Goal: Transaction & Acquisition: Purchase product/service

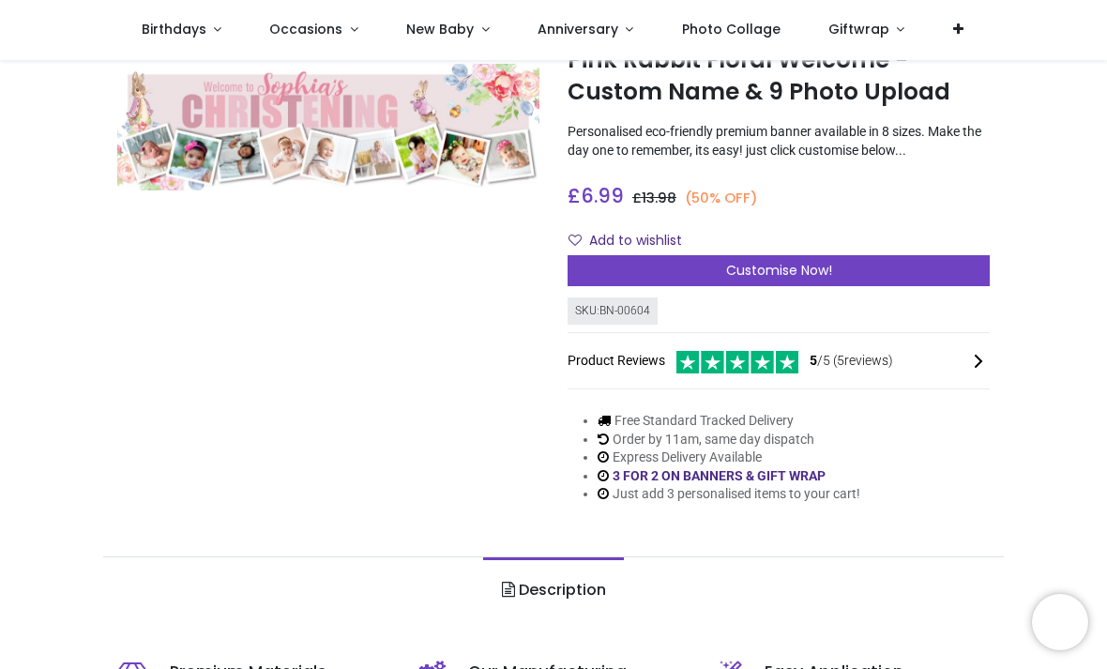
scroll to position [109, 0]
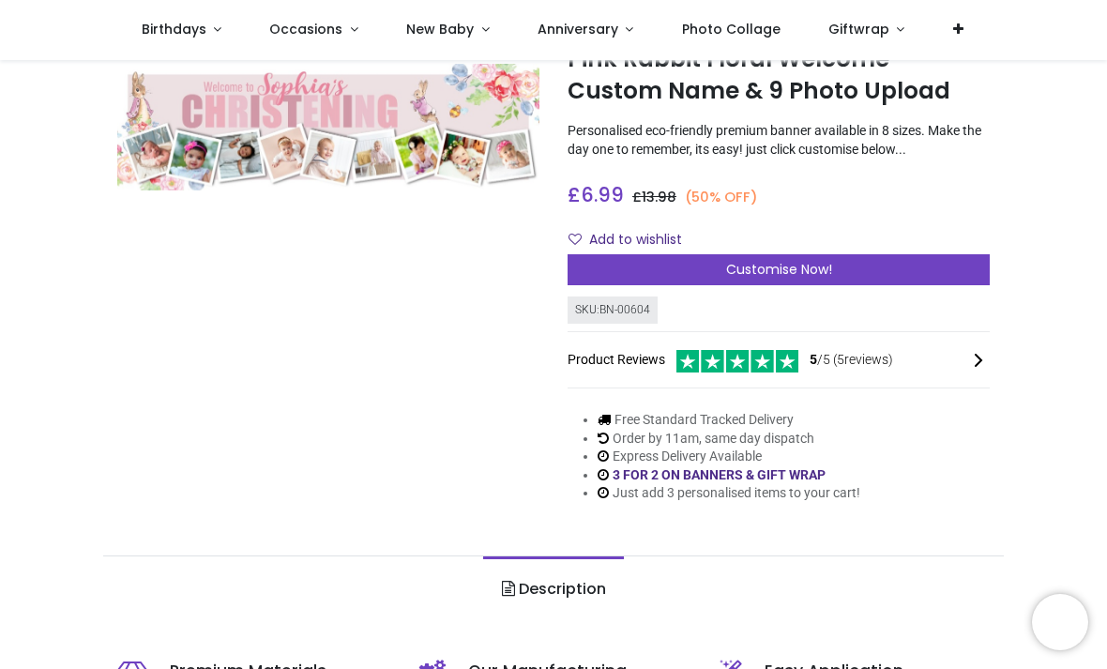
click at [862, 269] on div "Customise Now!" at bounding box center [778, 270] width 422 height 32
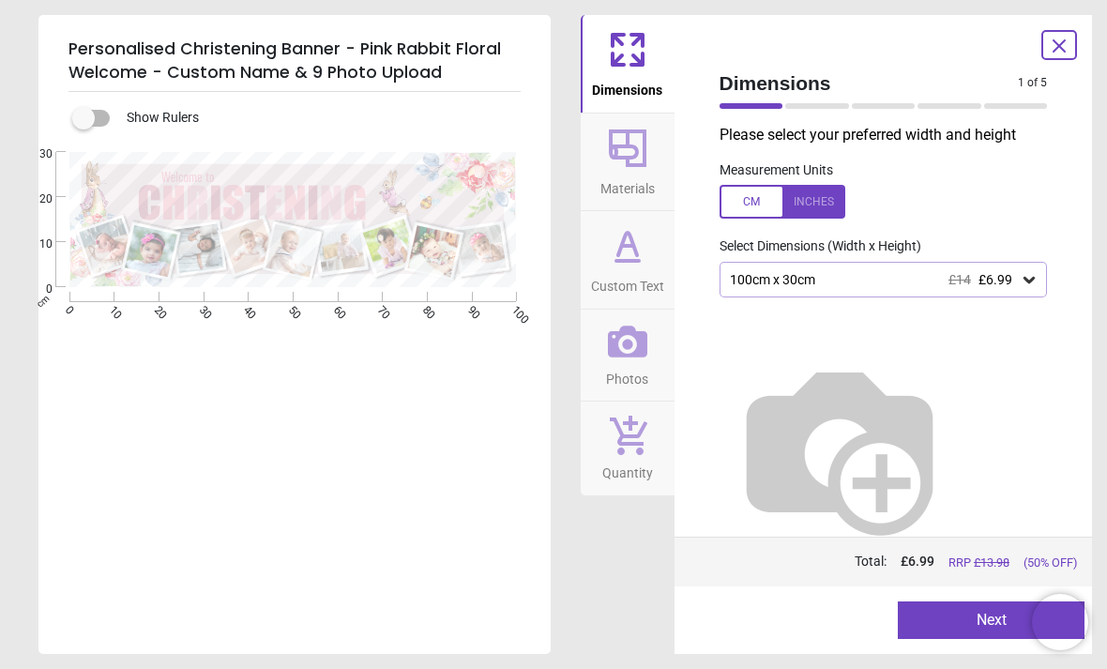
click at [833, 197] on div at bounding box center [782, 202] width 126 height 34
click at [753, 203] on div at bounding box center [782, 202] width 126 height 34
click at [815, 209] on div at bounding box center [782, 202] width 126 height 34
click at [760, 212] on div at bounding box center [782, 202] width 126 height 34
click at [1020, 279] on icon at bounding box center [1028, 279] width 19 height 19
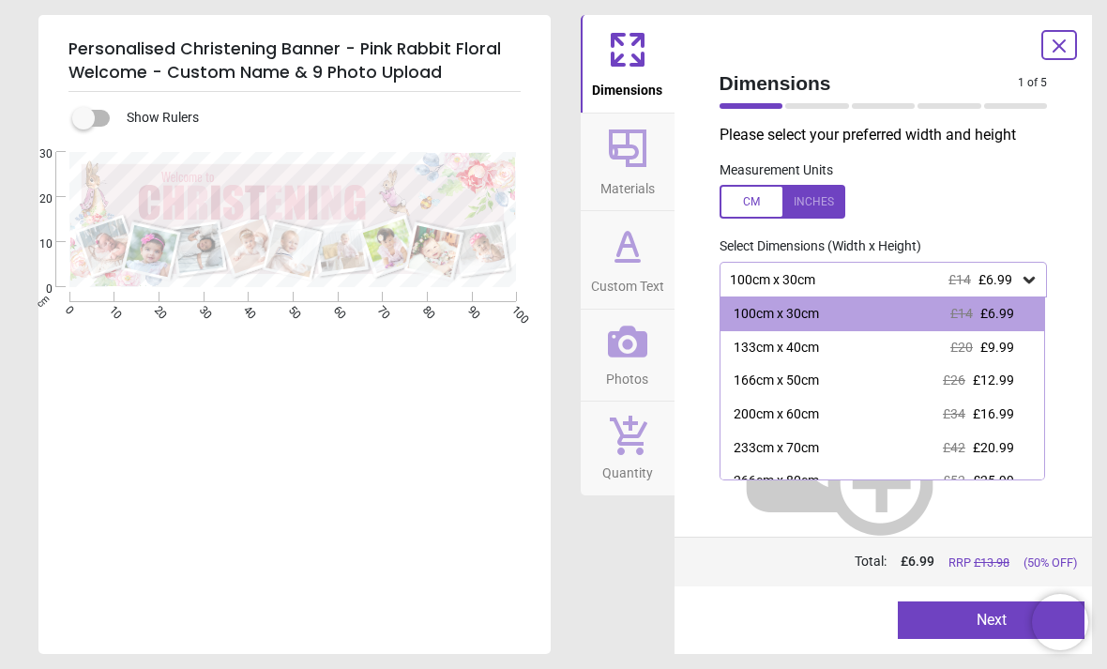
click at [1017, 312] on div "100cm x 30cm £14 £6.99" at bounding box center [882, 314] width 324 height 34
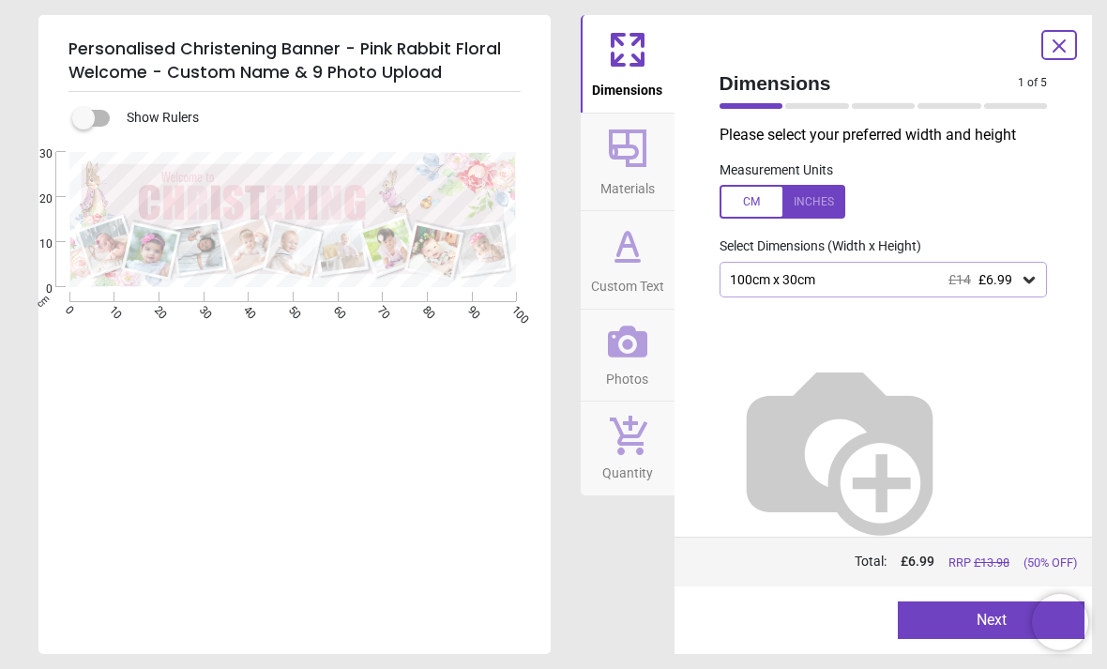
click at [625, 180] on span "Materials" at bounding box center [627, 185] width 54 height 28
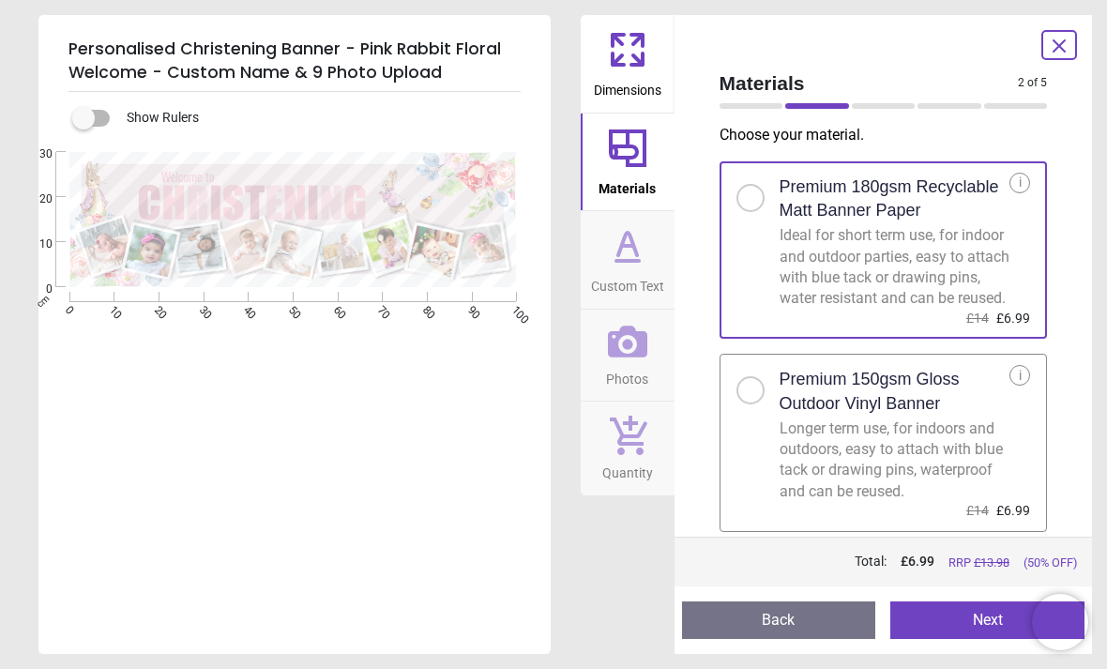
scroll to position [9, 0]
click at [962, 446] on div "Longer term use, for indoors and outdoors, easy to attach with blue tack or dra…" at bounding box center [894, 460] width 231 height 84
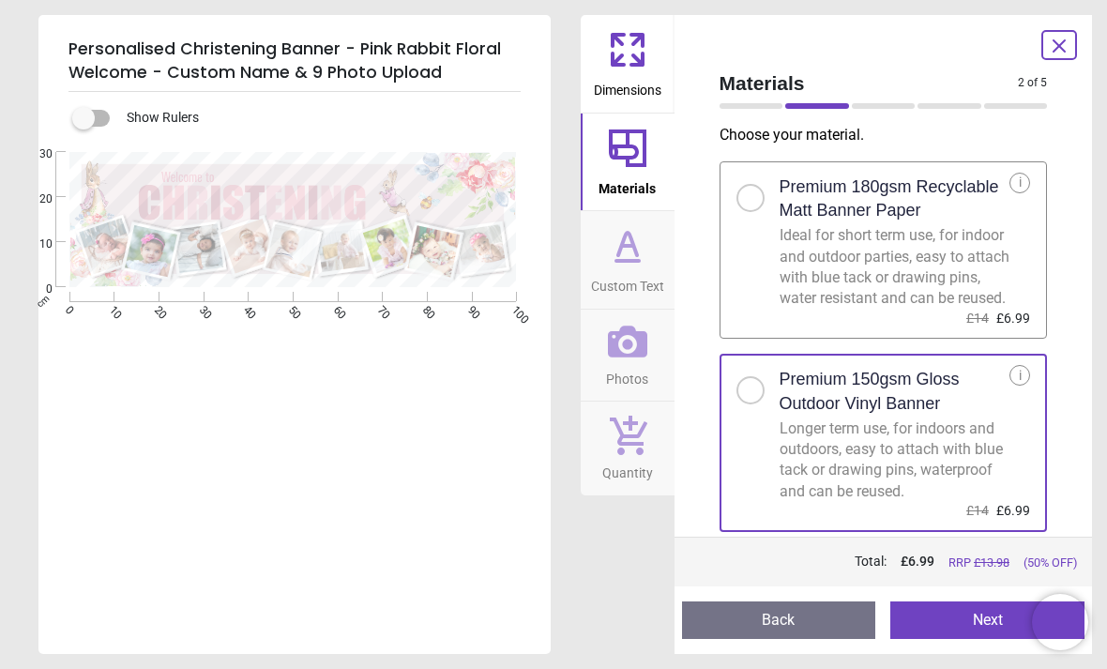
click at [647, 264] on icon at bounding box center [627, 245] width 45 height 45
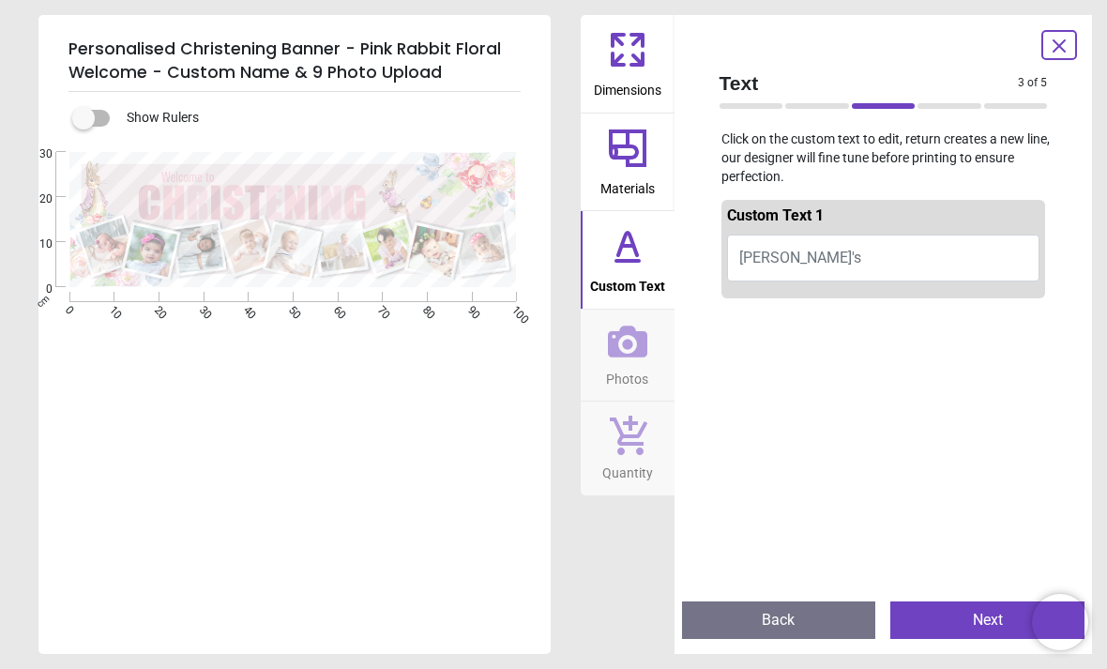
click at [919, 256] on button "Sophia's" at bounding box center [883, 257] width 313 height 47
type textarea "********"
click at [640, 364] on span "Photos" at bounding box center [627, 375] width 42 height 28
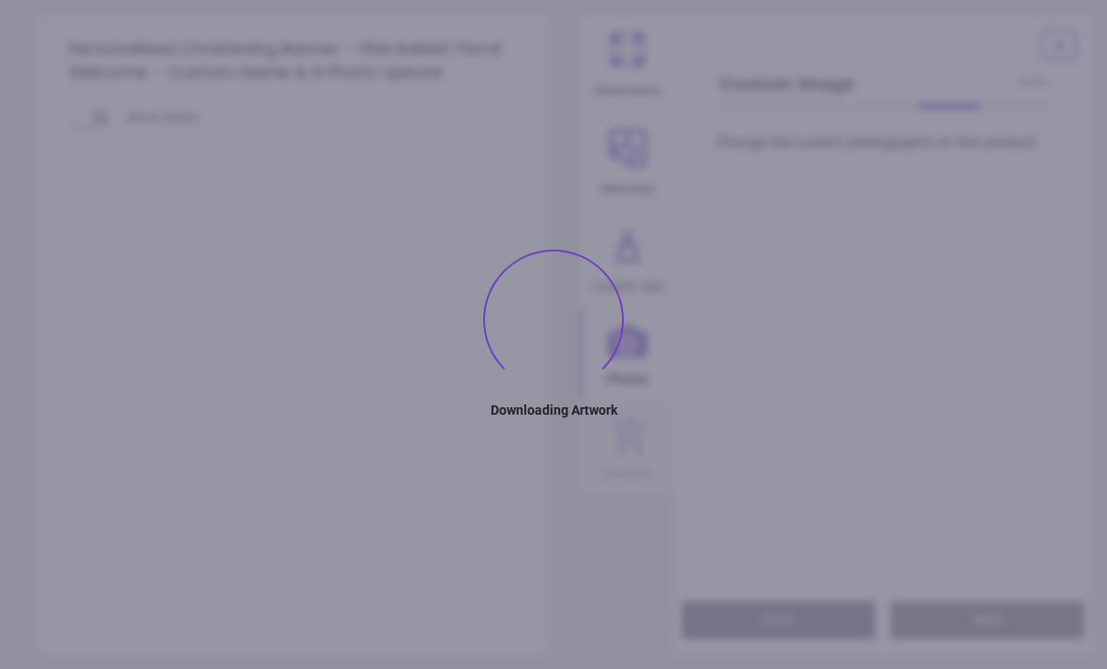
type textarea "********"
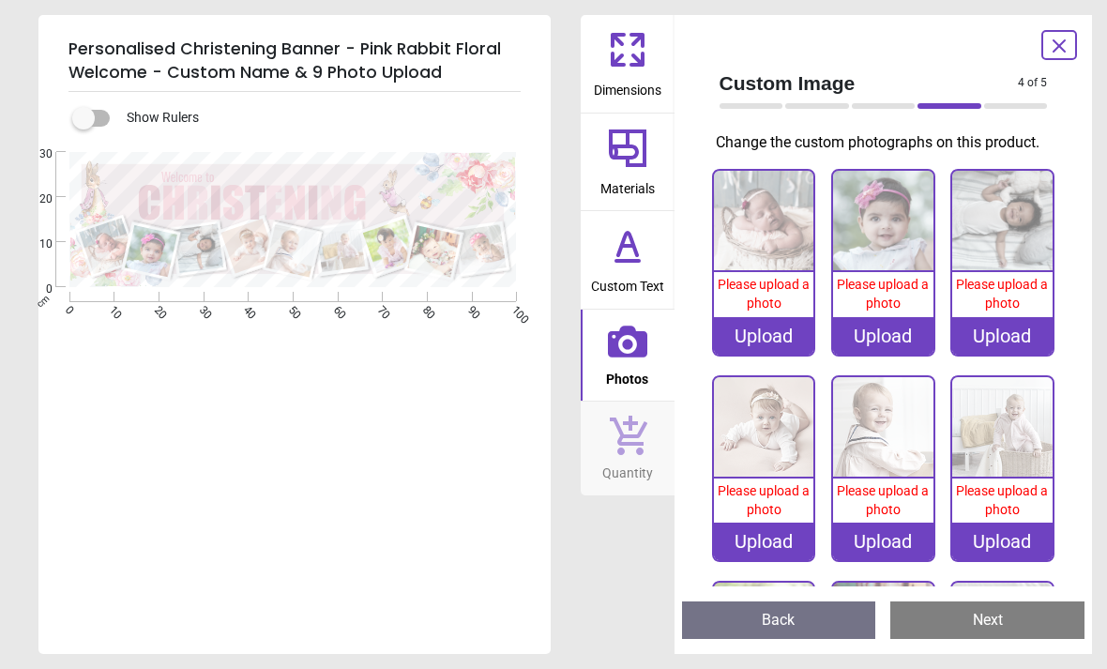
scroll to position [109, 0]
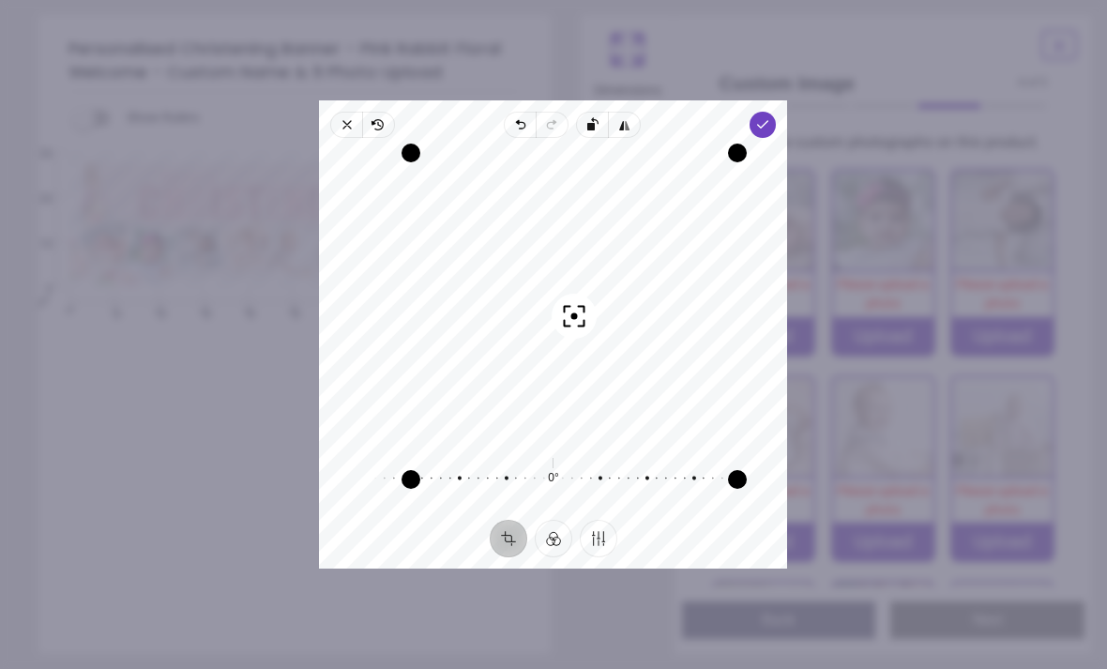
click at [776, 115] on span "Done" at bounding box center [763, 125] width 26 height 26
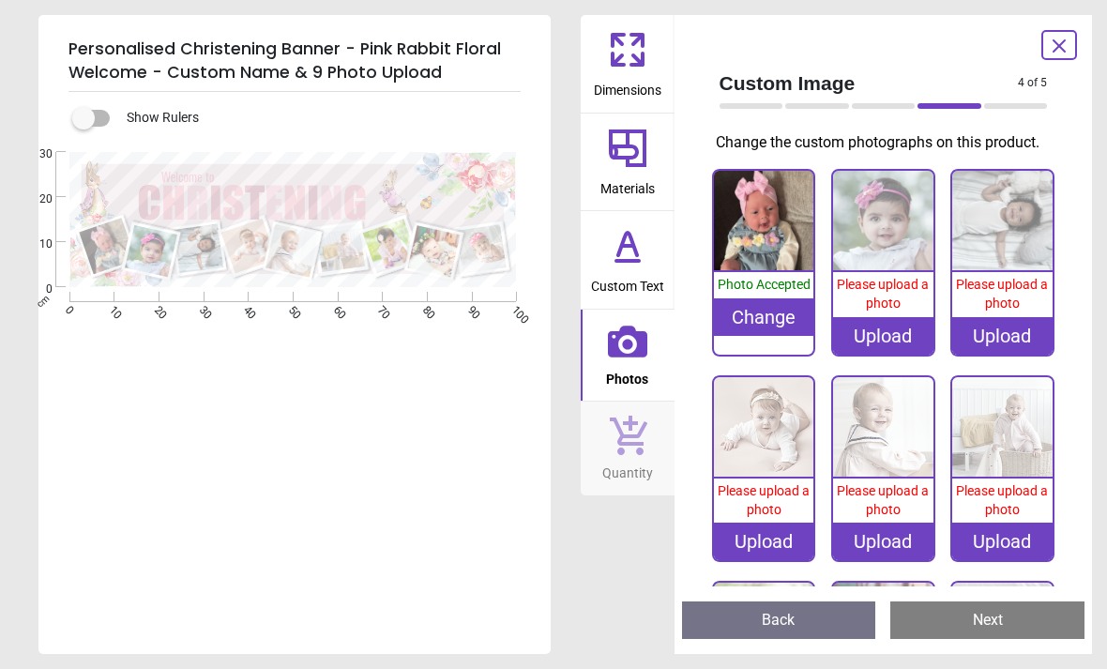
click at [901, 331] on div "Upload" at bounding box center [883, 336] width 100 height 38
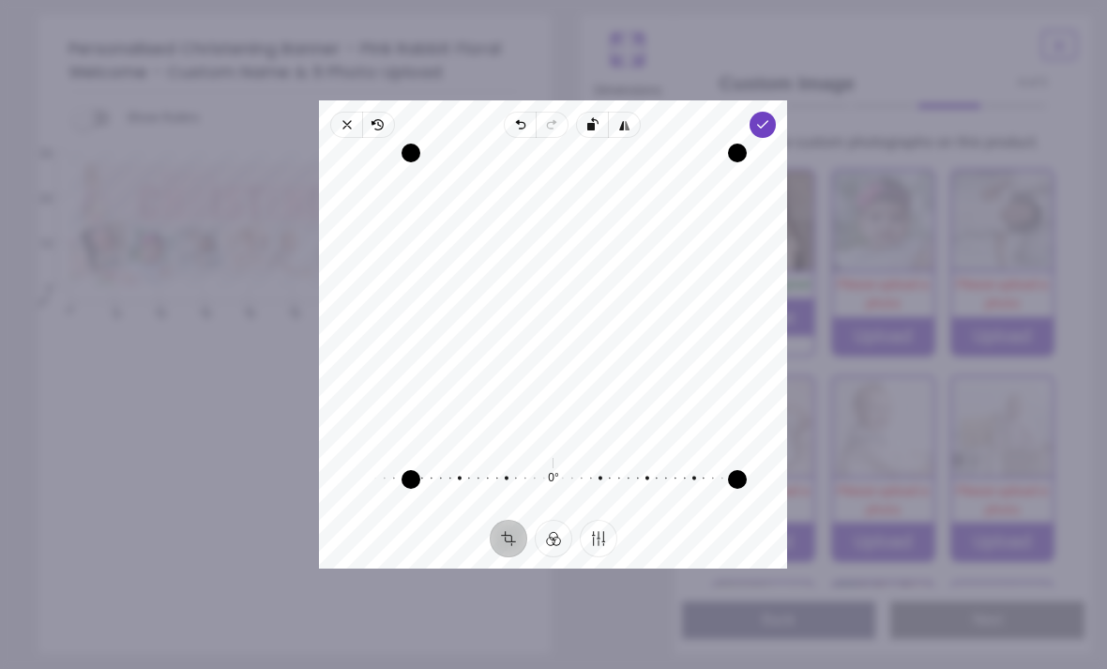
click at [775, 115] on span "Done" at bounding box center [763, 125] width 26 height 26
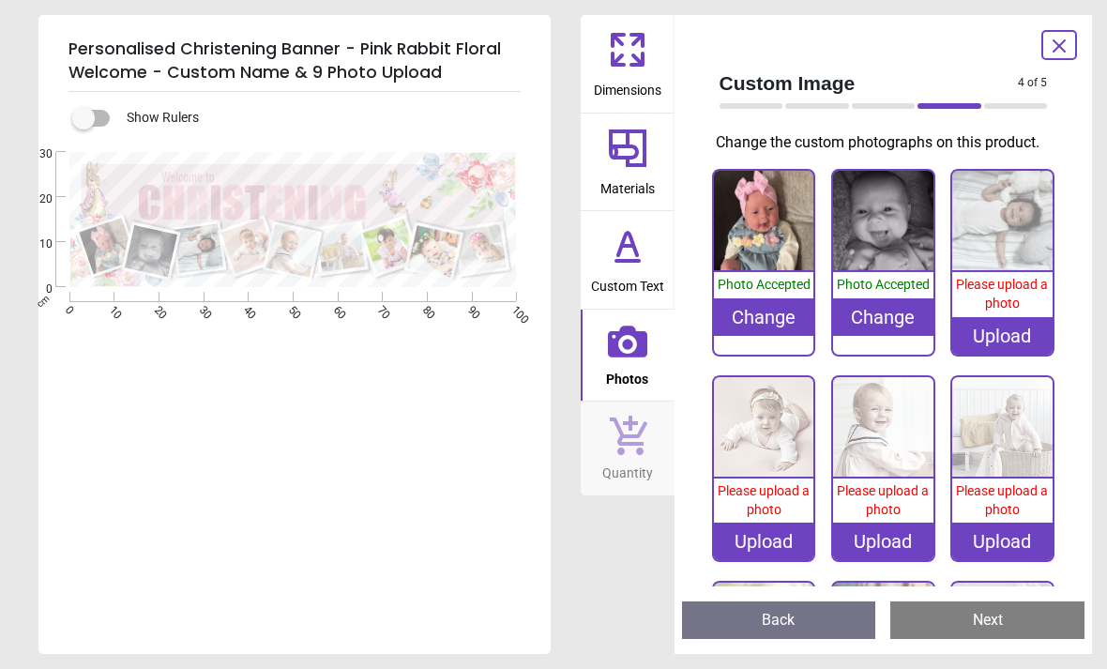
click at [1004, 334] on div "Upload" at bounding box center [1002, 336] width 100 height 38
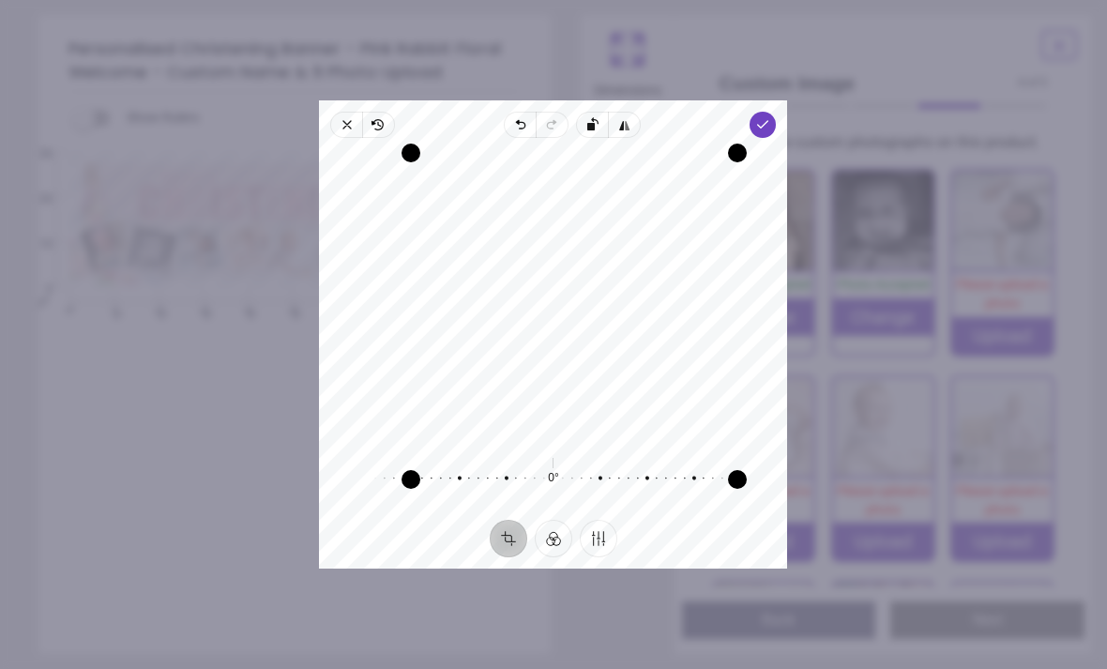
click at [778, 138] on div "Recenter 0° Reset" at bounding box center [553, 329] width 468 height 382
click at [771, 117] on icon "button" at bounding box center [763, 124] width 15 height 15
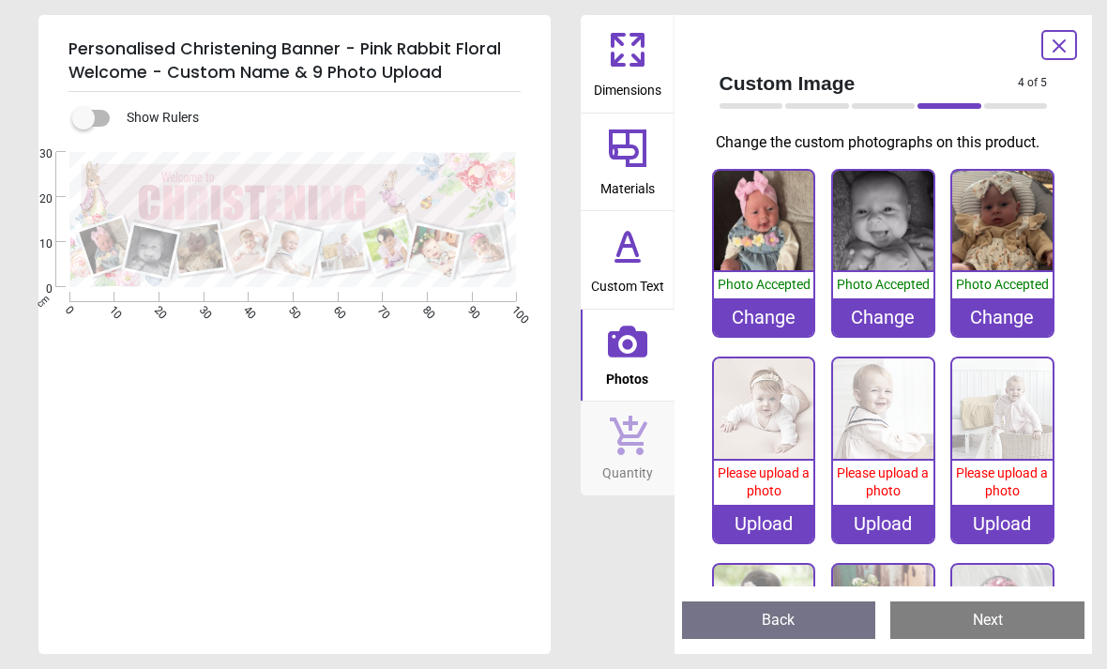
click at [776, 410] on img at bounding box center [764, 408] width 100 height 100
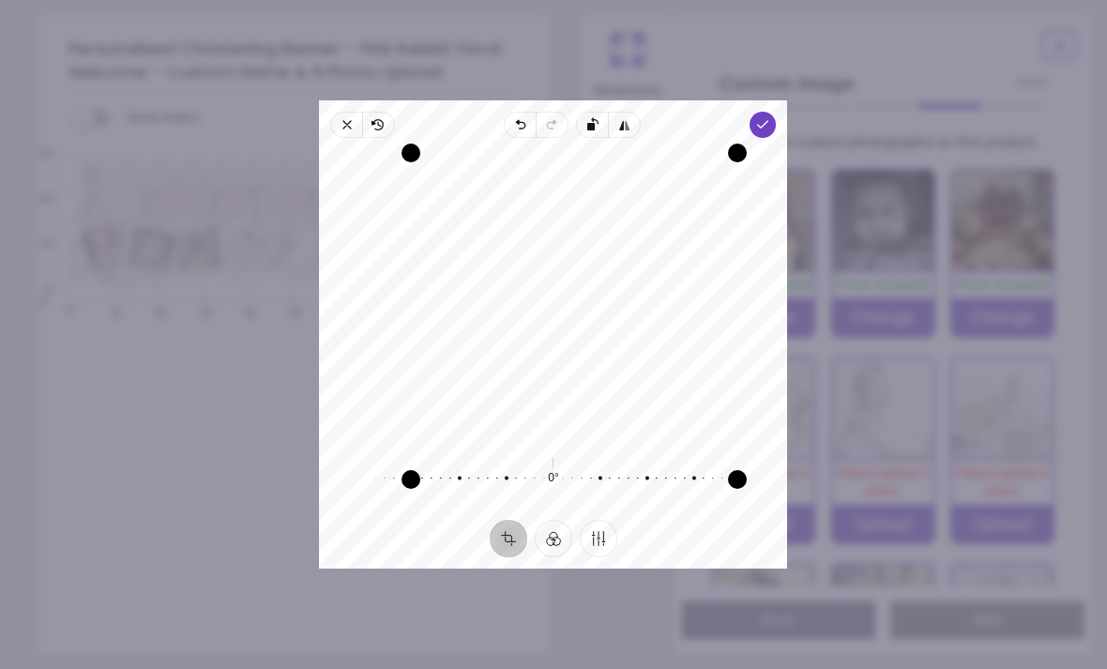
click at [771, 117] on icon "button" at bounding box center [763, 124] width 15 height 15
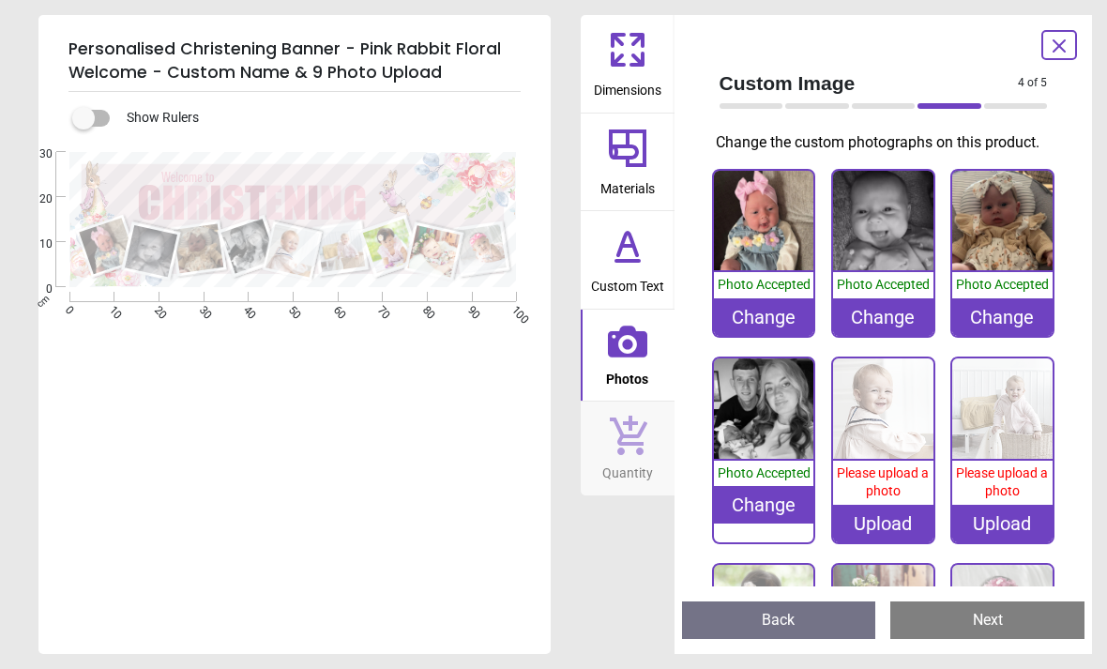
scroll to position [109, 0]
click at [882, 516] on div "Upload" at bounding box center [883, 524] width 100 height 38
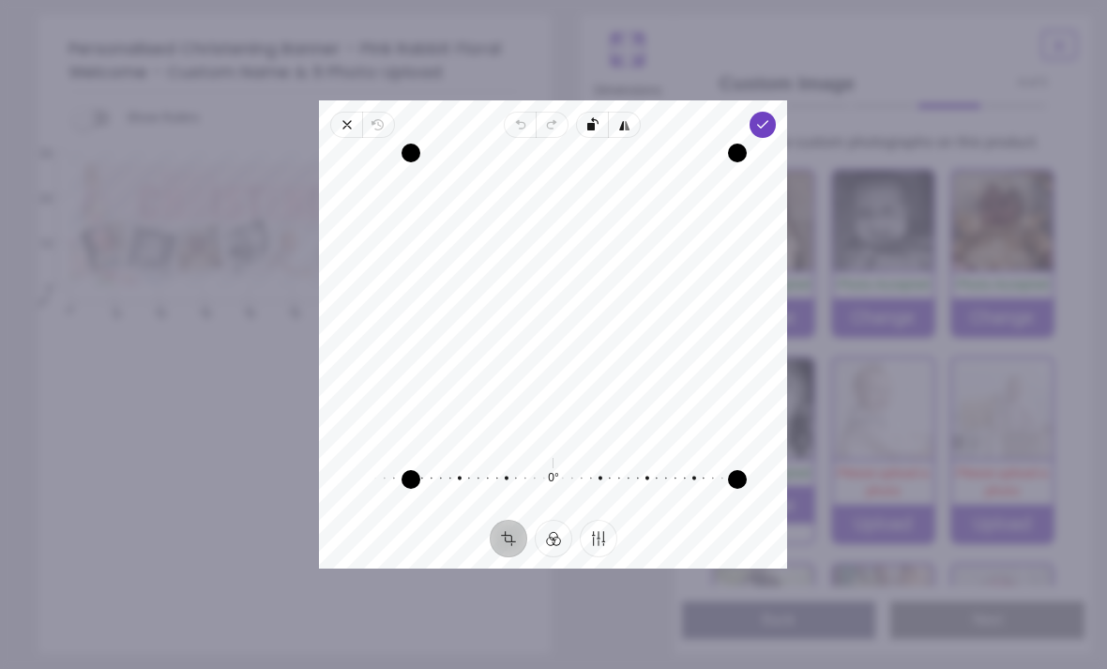
click at [776, 112] on span "Done" at bounding box center [763, 125] width 26 height 26
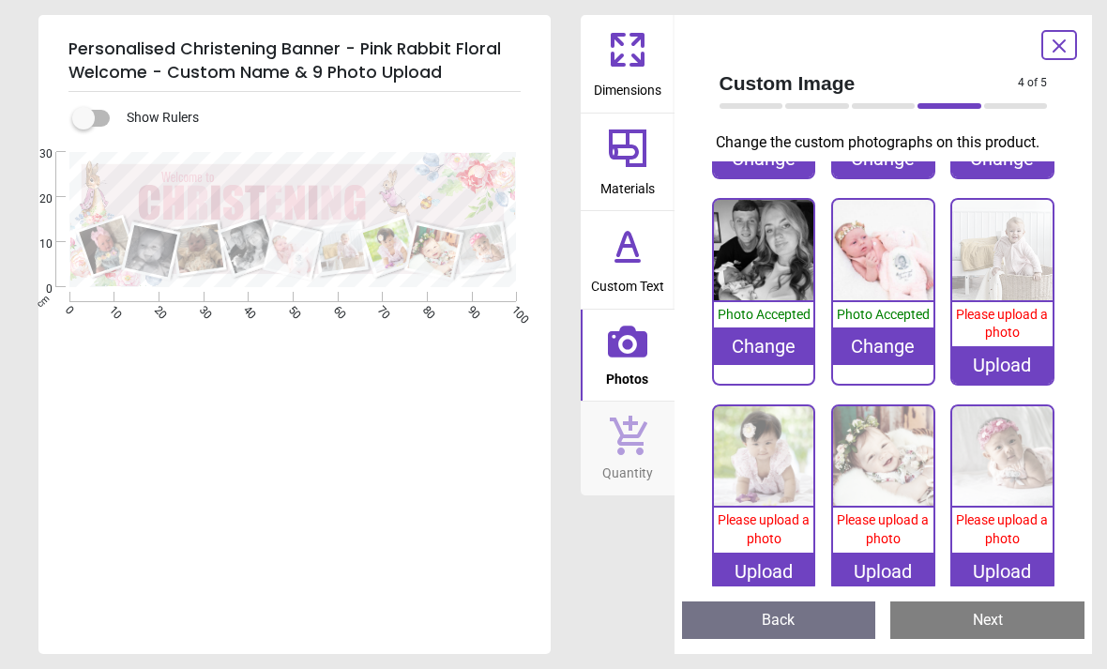
scroll to position [163, 0]
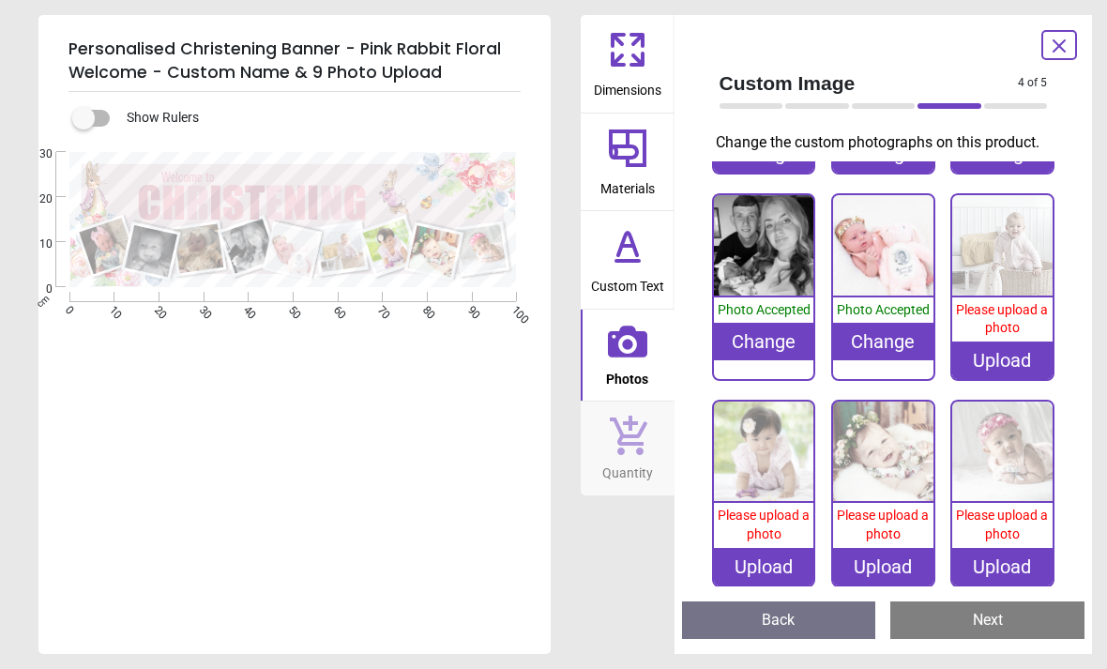
click at [992, 373] on div "Upload" at bounding box center [1002, 360] width 100 height 38
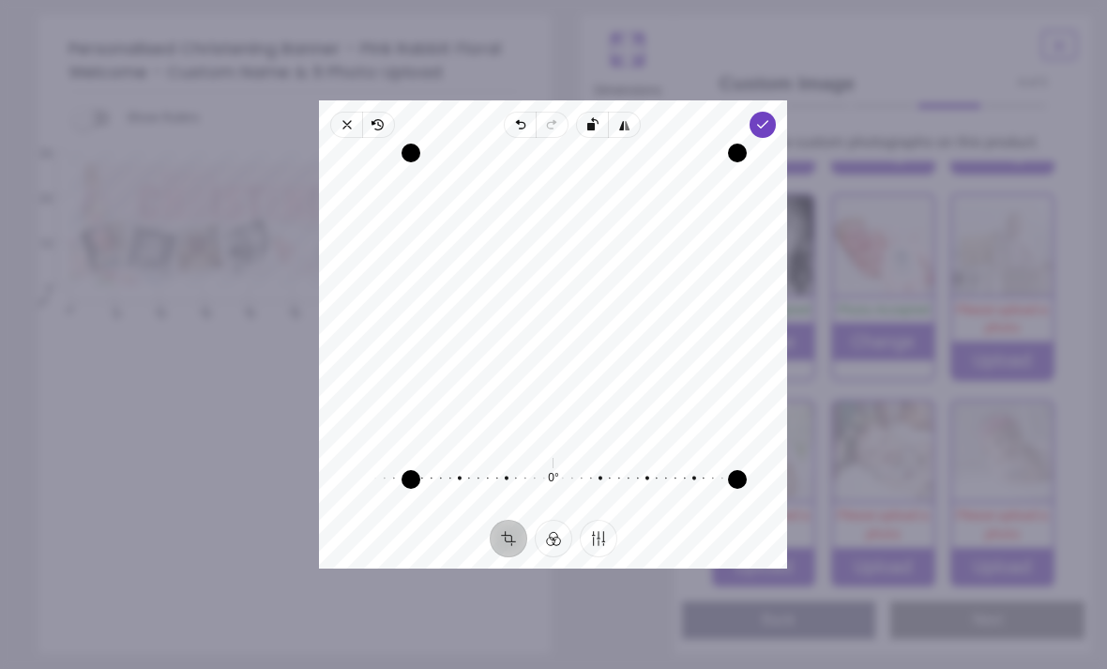
click at [771, 117] on icon "button" at bounding box center [763, 124] width 15 height 15
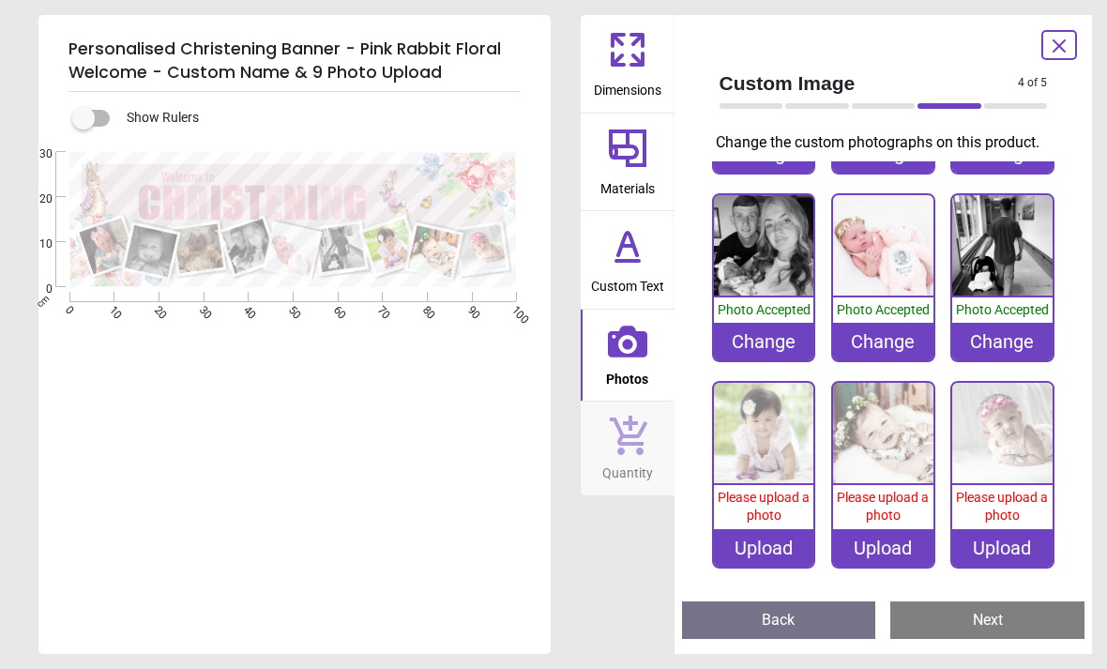
scroll to position [161, 0]
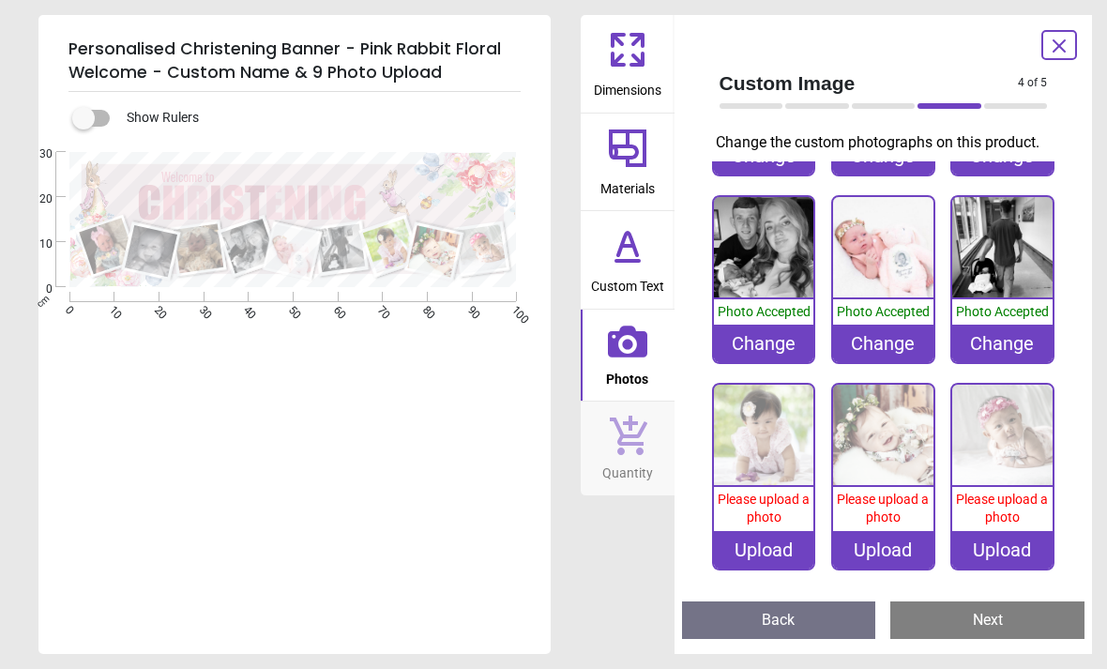
click at [769, 550] on div "Upload" at bounding box center [764, 550] width 100 height 38
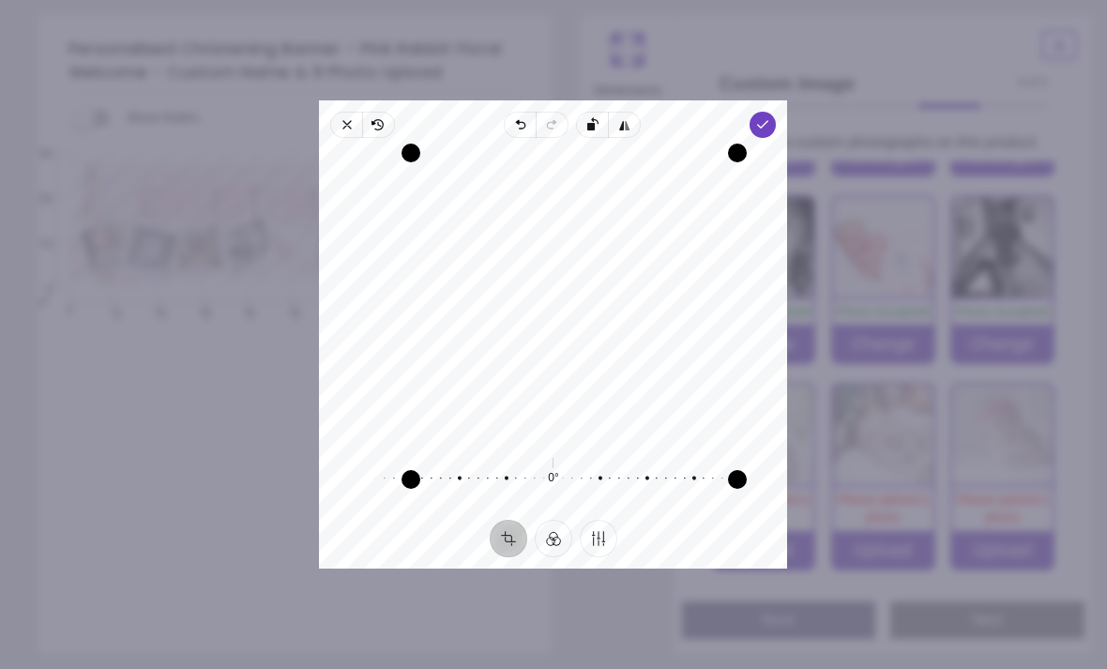
click at [343, 121] on icon "button" at bounding box center [347, 125] width 8 height 8
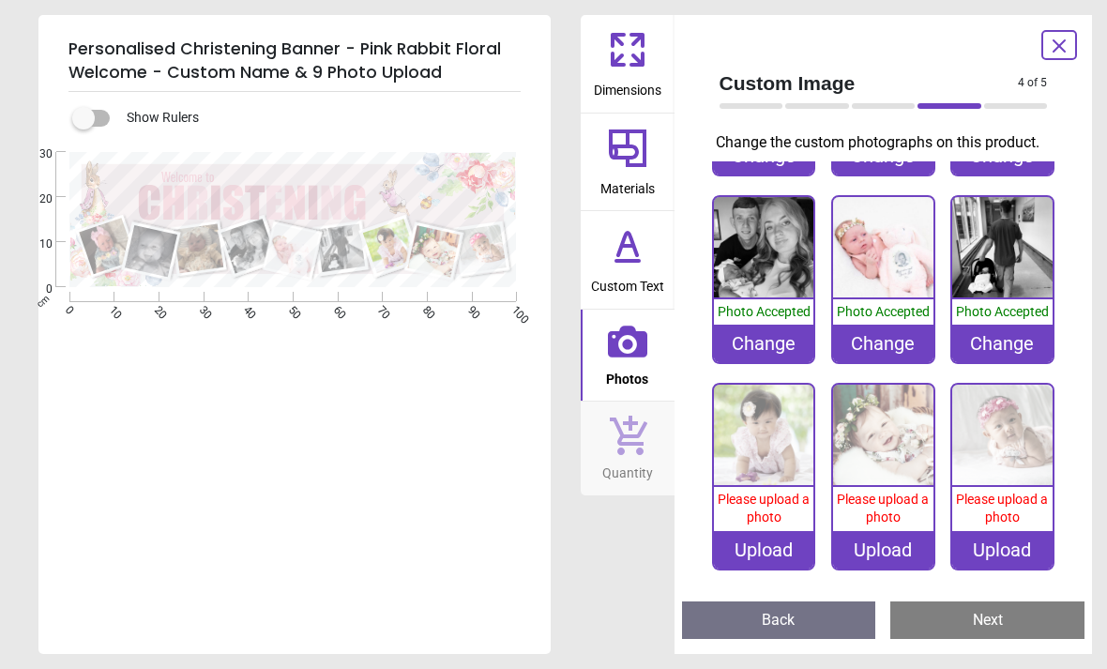
click at [886, 354] on div "Change" at bounding box center [883, 343] width 100 height 38
click at [784, 538] on div "Upload" at bounding box center [764, 550] width 100 height 38
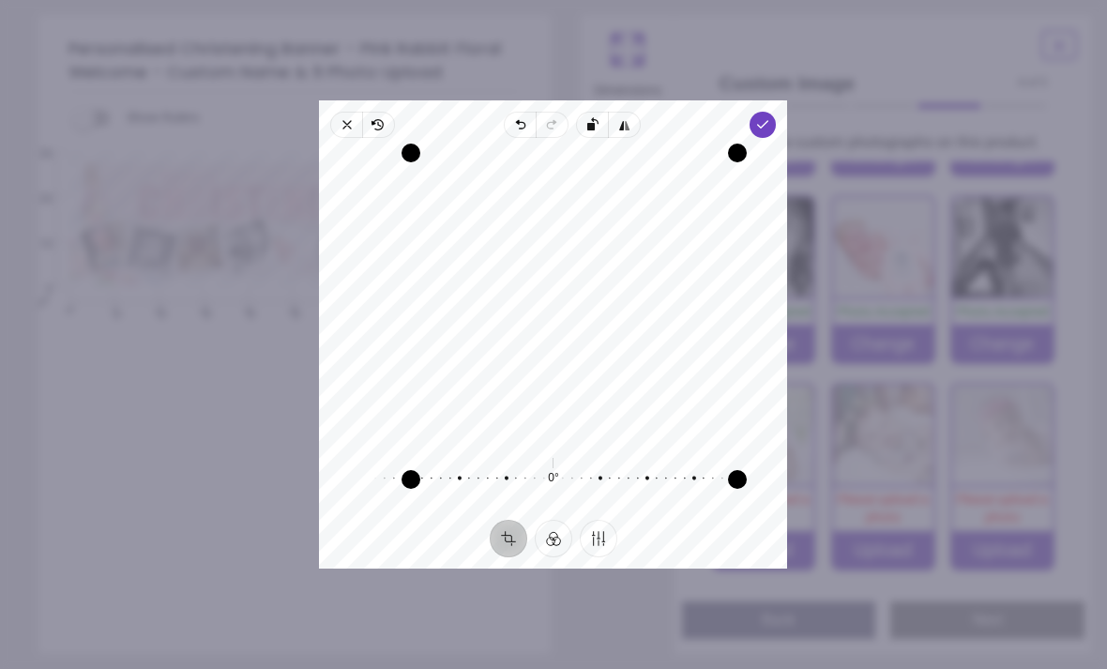
click at [776, 116] on span "Done" at bounding box center [763, 125] width 26 height 26
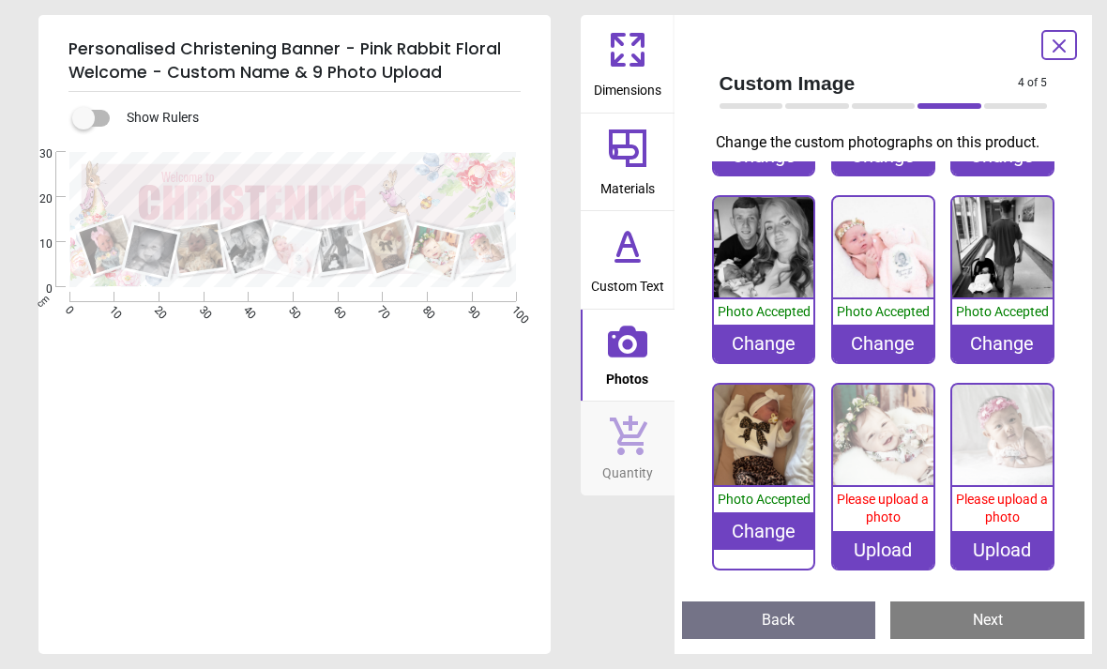
click at [881, 546] on div "Upload" at bounding box center [883, 550] width 100 height 38
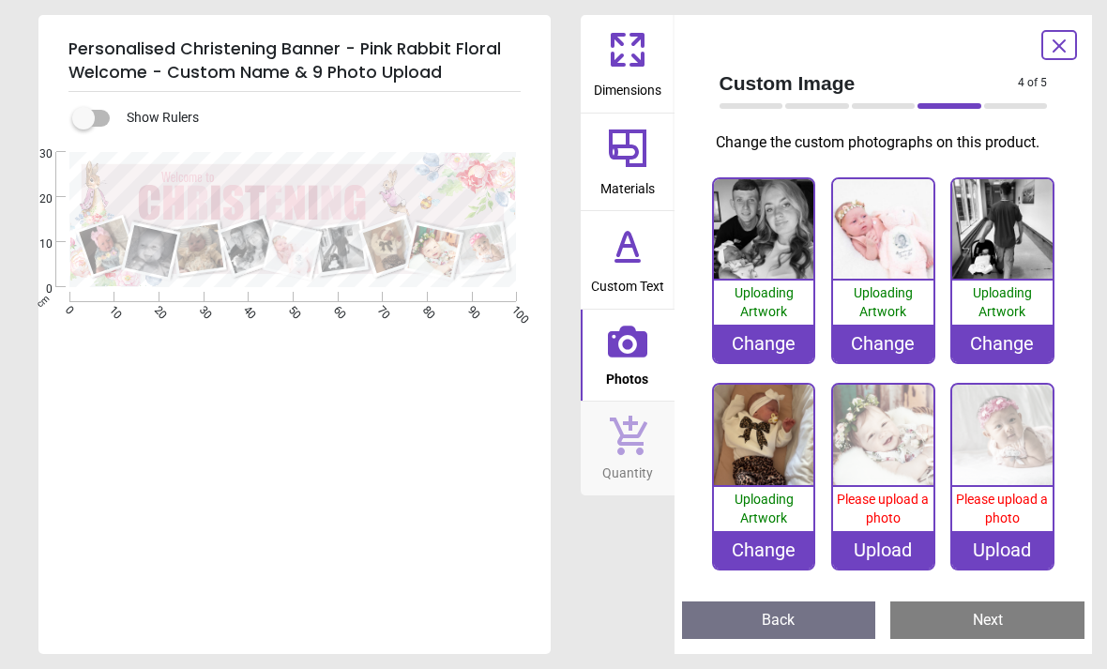
scroll to position [197, 0]
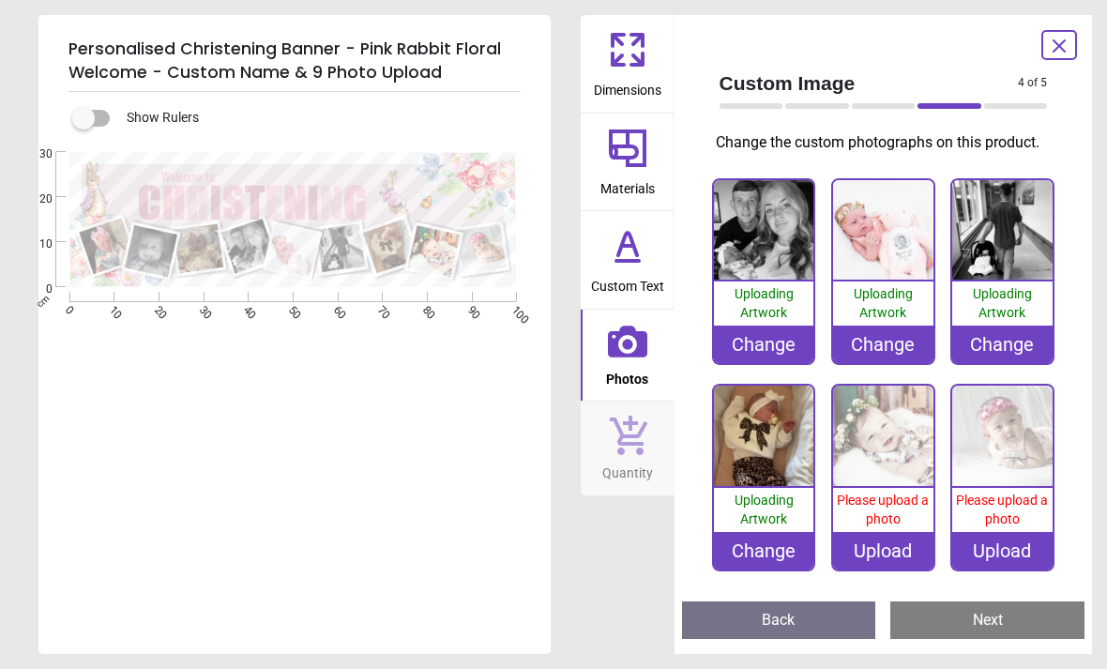
click at [881, 549] on div "Upload" at bounding box center [883, 551] width 100 height 38
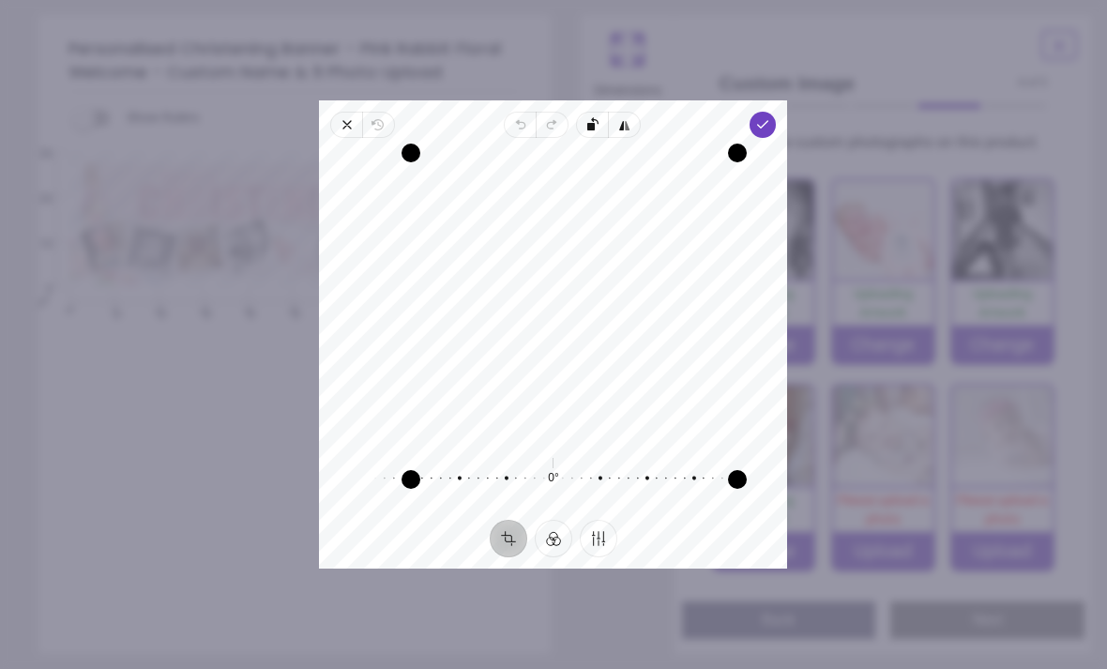
click at [778, 138] on div "Recenter 0° Reset" at bounding box center [553, 329] width 468 height 382
click at [776, 116] on span "Done" at bounding box center [763, 125] width 26 height 26
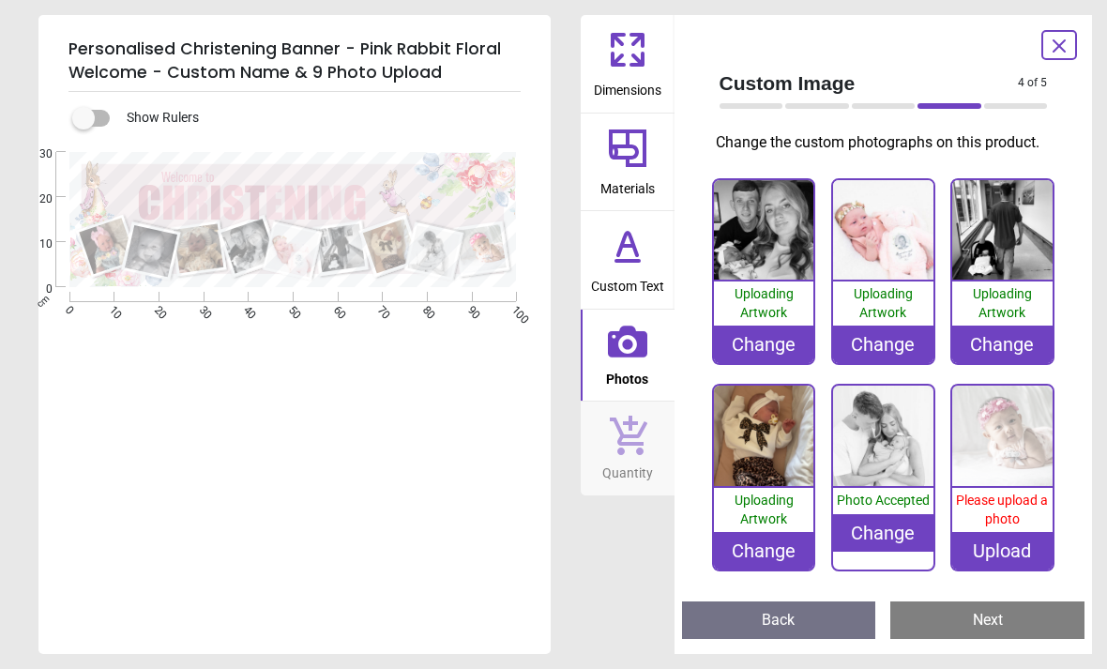
click at [985, 550] on div "Upload" at bounding box center [1002, 551] width 100 height 38
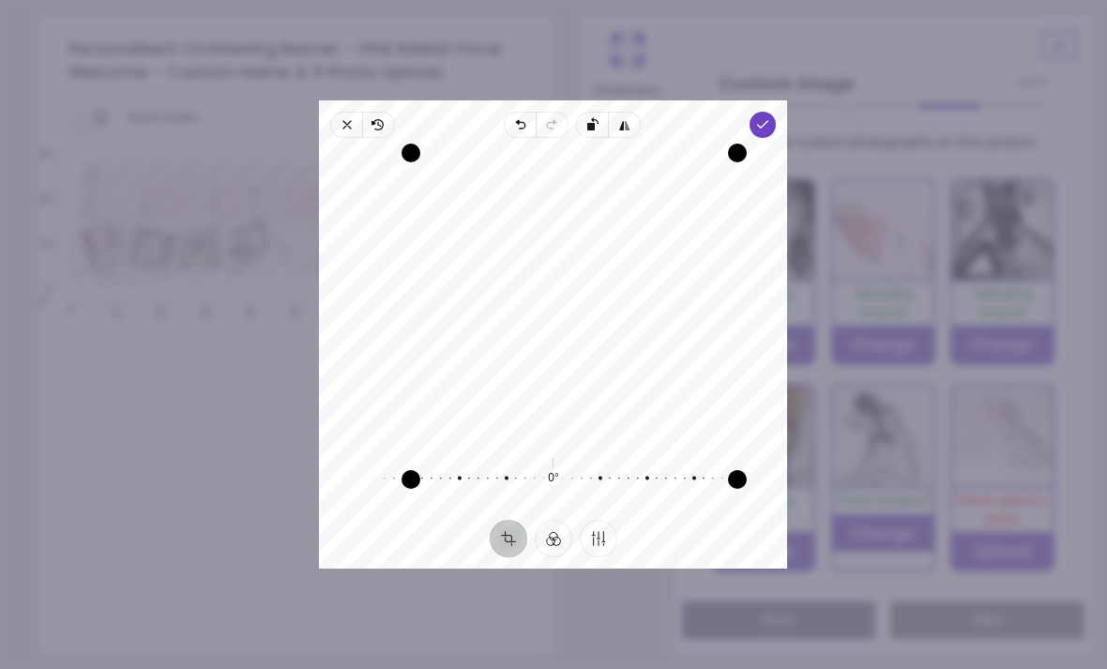
click at [776, 112] on span "Done" at bounding box center [763, 125] width 26 height 26
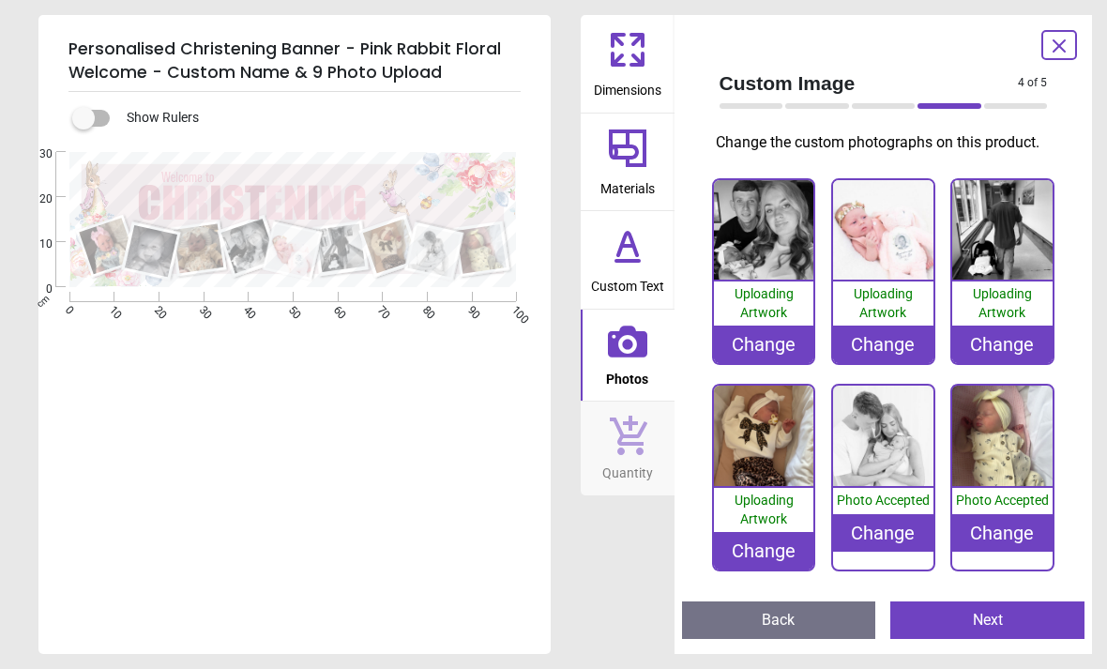
click at [1033, 623] on button "Next" at bounding box center [987, 620] width 194 height 38
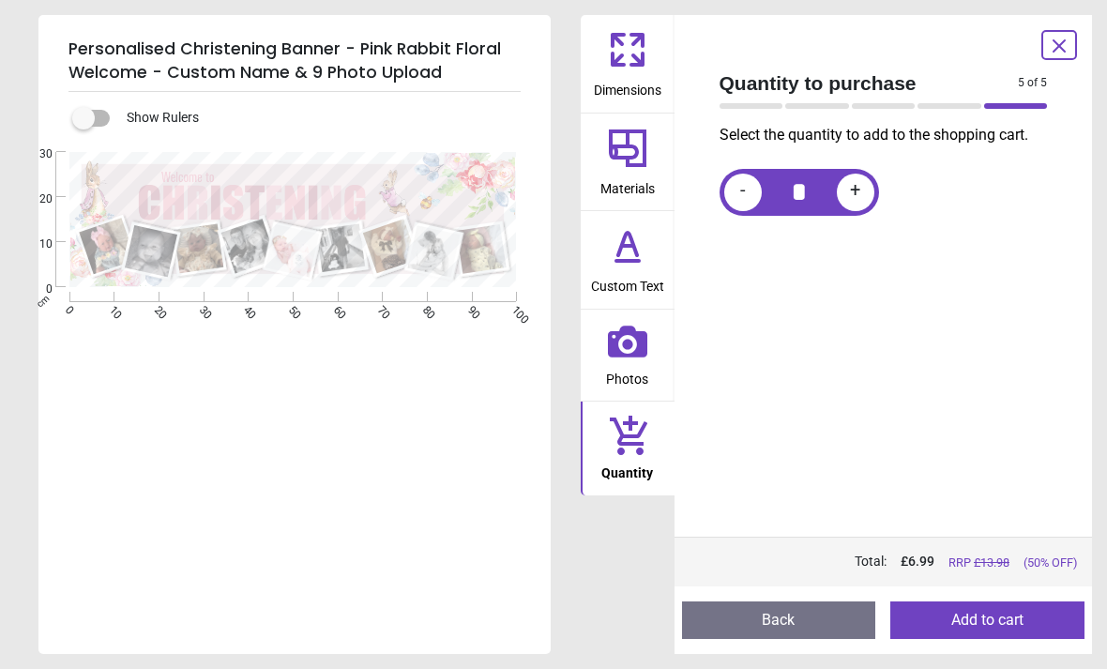
click at [1018, 620] on button "Add to cart" at bounding box center [987, 620] width 194 height 38
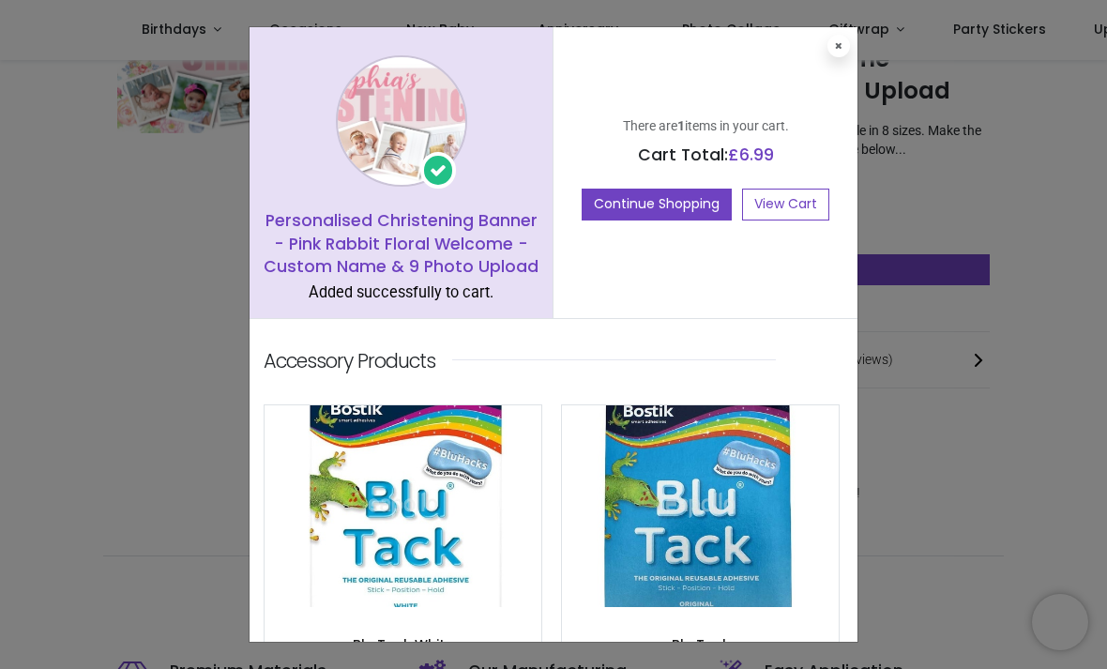
click at [841, 55] on button at bounding box center [838, 46] width 23 height 23
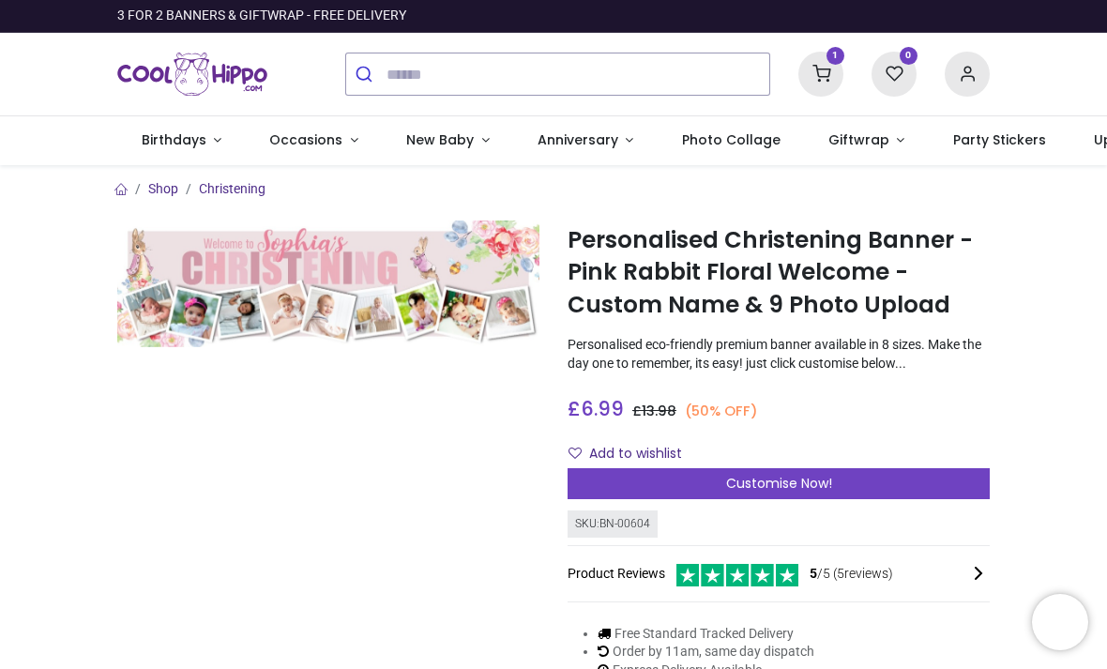
scroll to position [0, 0]
click at [855, 476] on div "Customise Now!" at bounding box center [778, 484] width 422 height 32
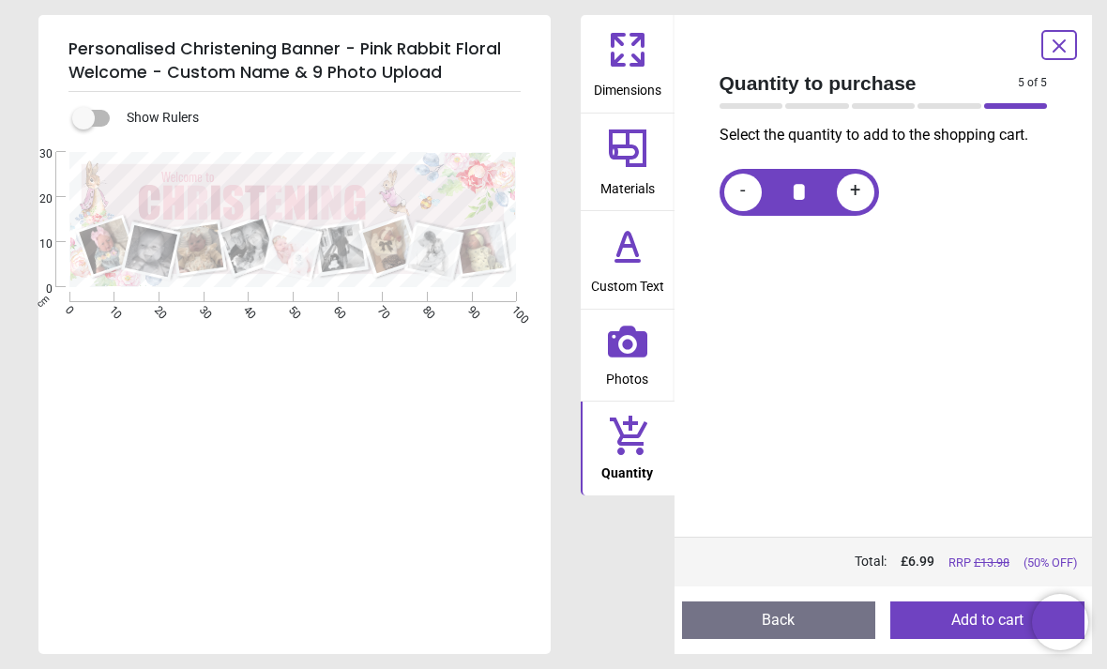
click at [639, 81] on span "Dimensions" at bounding box center [628, 86] width 68 height 28
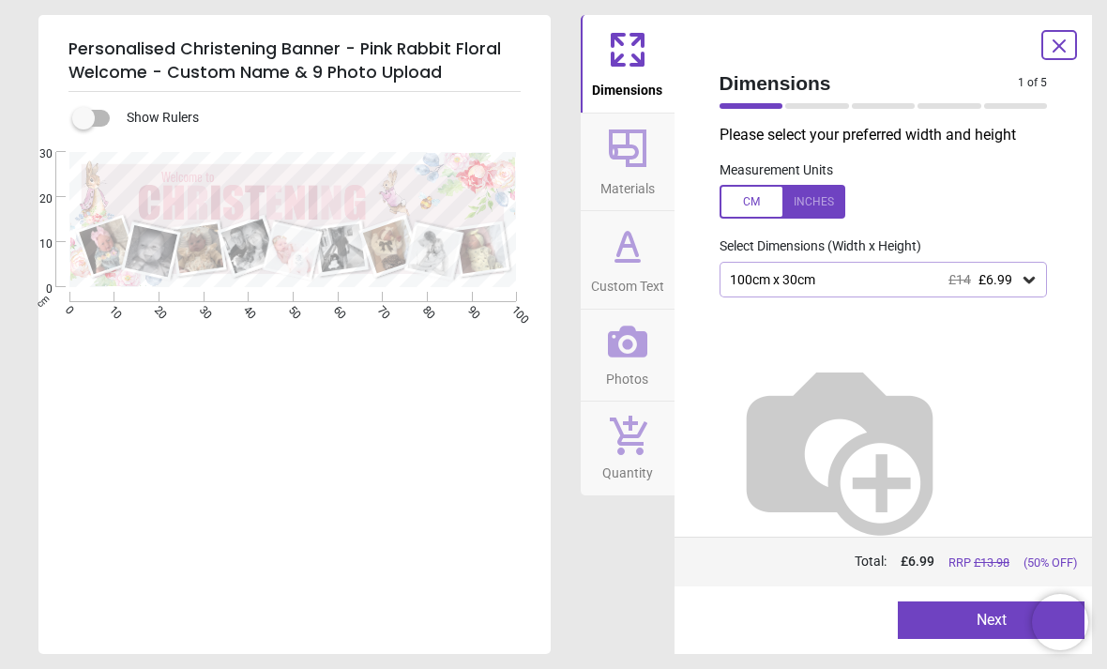
click at [1049, 56] on icon at bounding box center [1058, 46] width 23 height 23
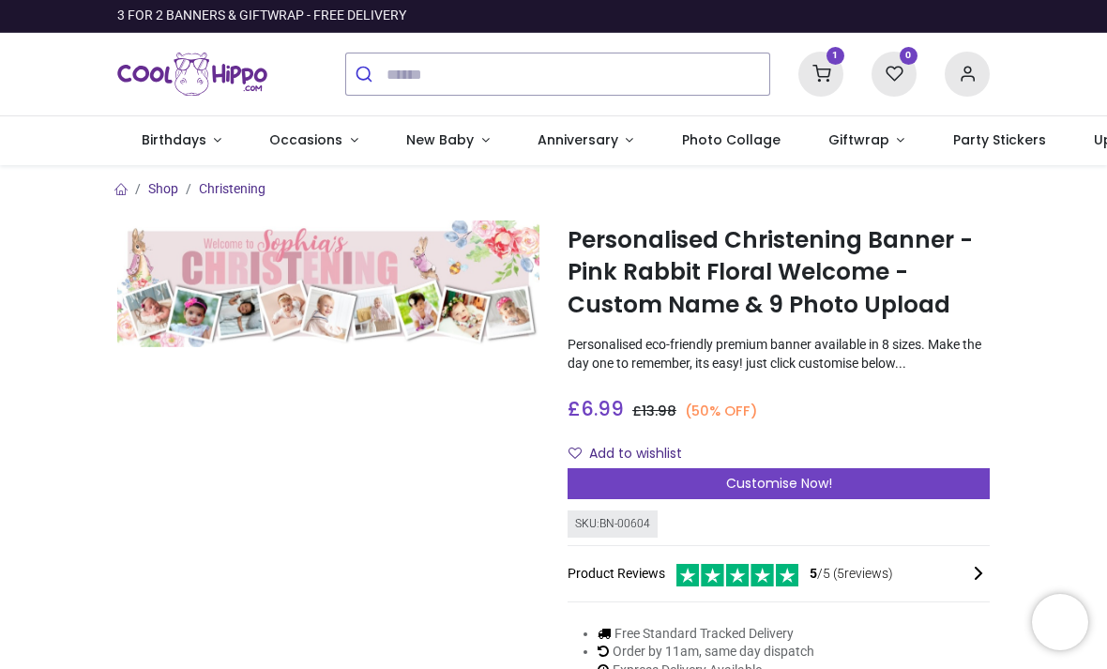
click at [806, 93] on div "1" at bounding box center [820, 74] width 45 height 45
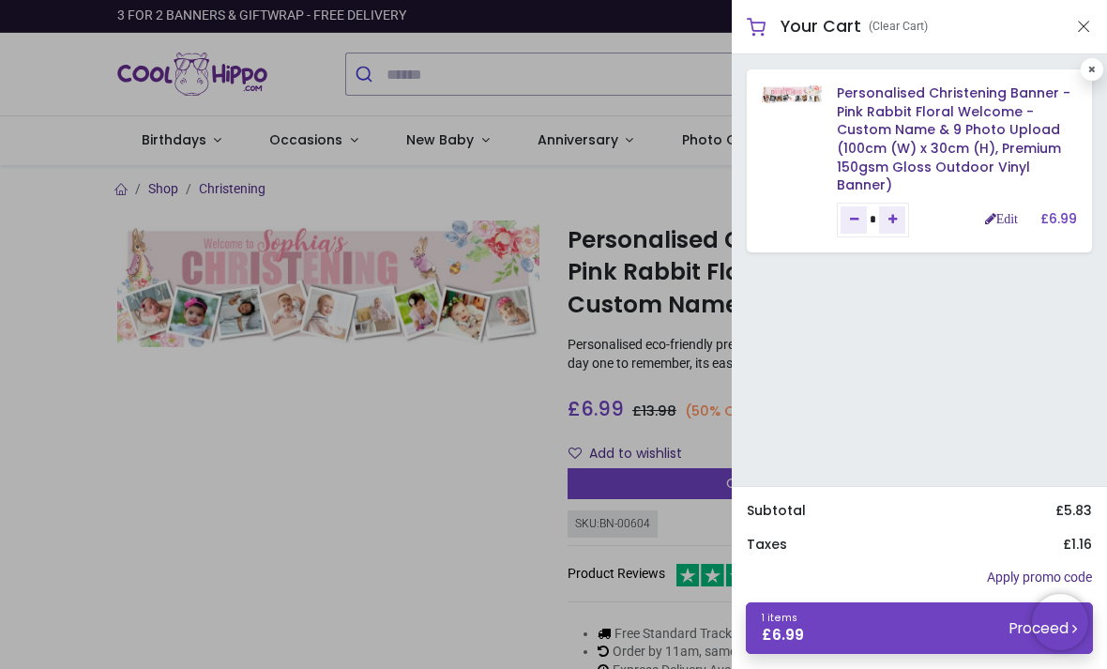
click at [897, 628] on link "1 items £ 6.99 Proceed" at bounding box center [919, 628] width 347 height 52
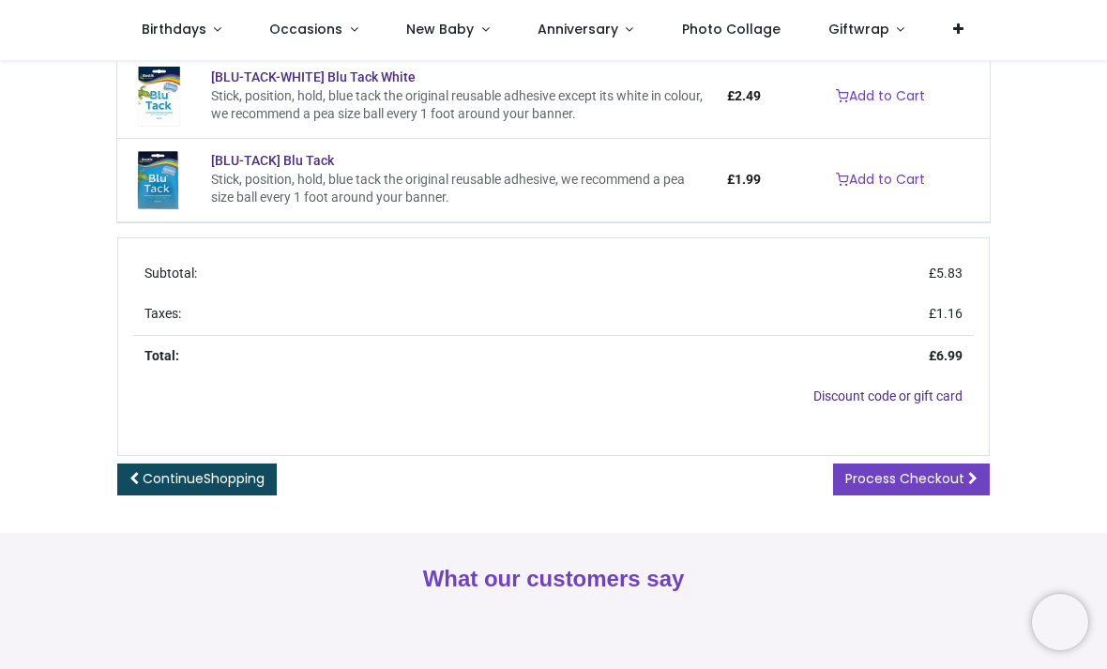
scroll to position [437, 0]
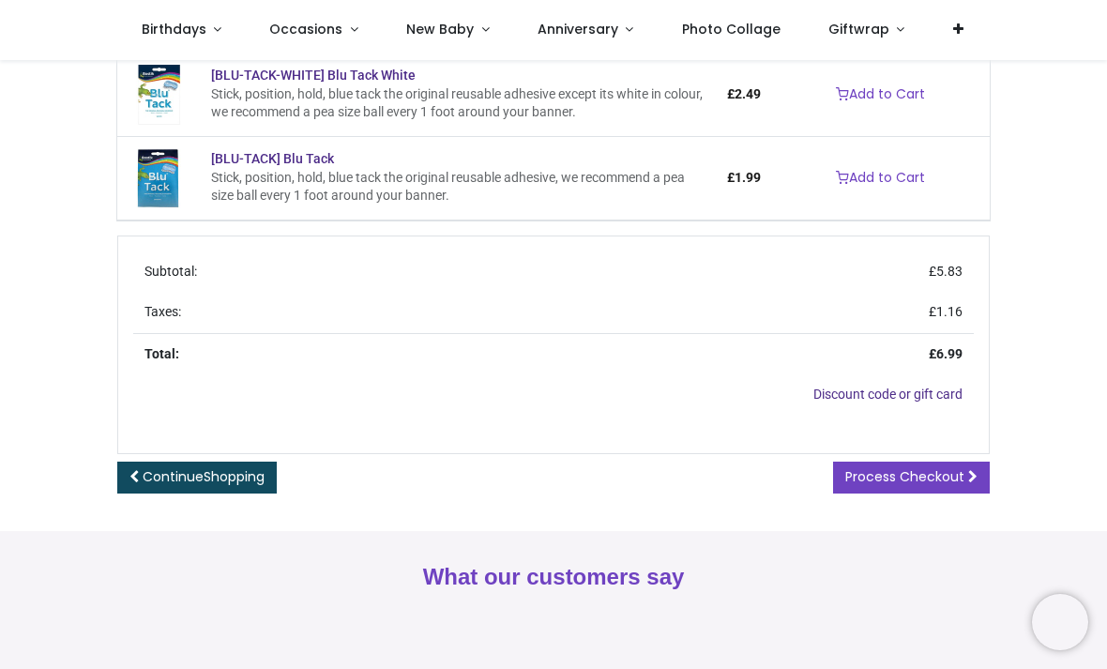
click at [942, 469] on span "Process Checkout" at bounding box center [904, 476] width 119 height 19
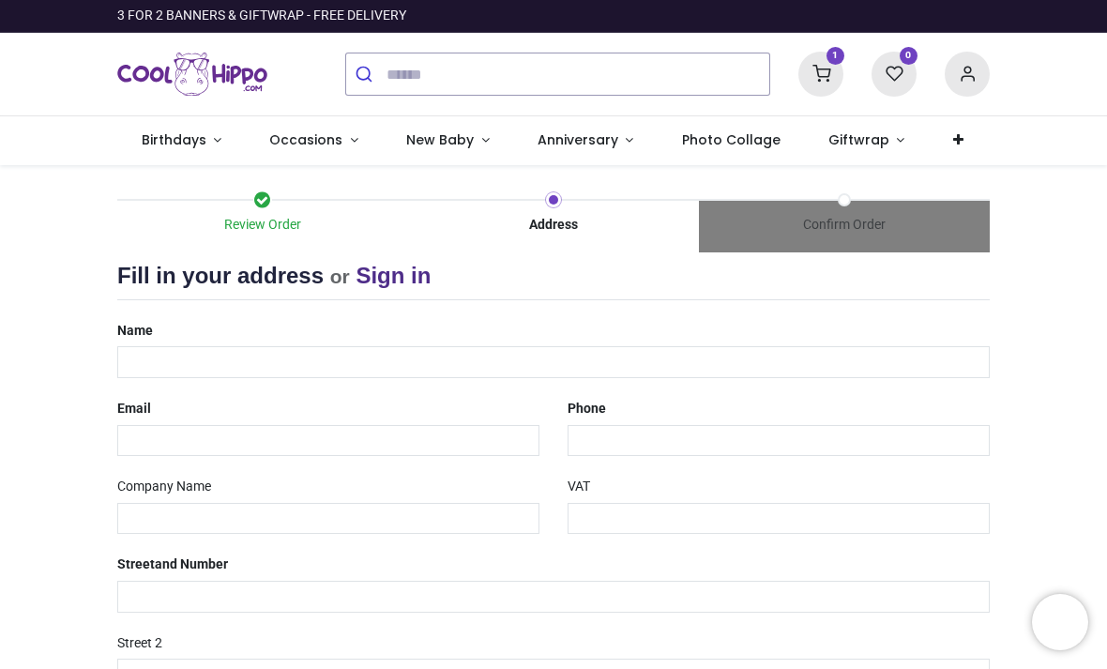
select select "***"
click at [858, 369] on input "text" at bounding box center [553, 362] width 872 height 32
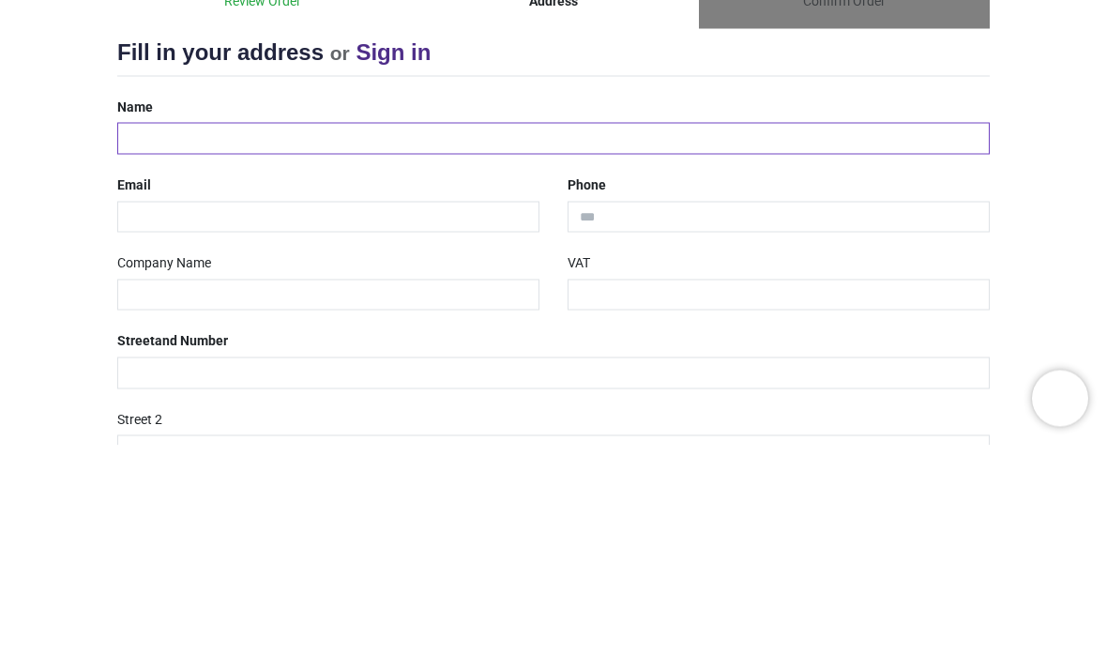
type input "**********"
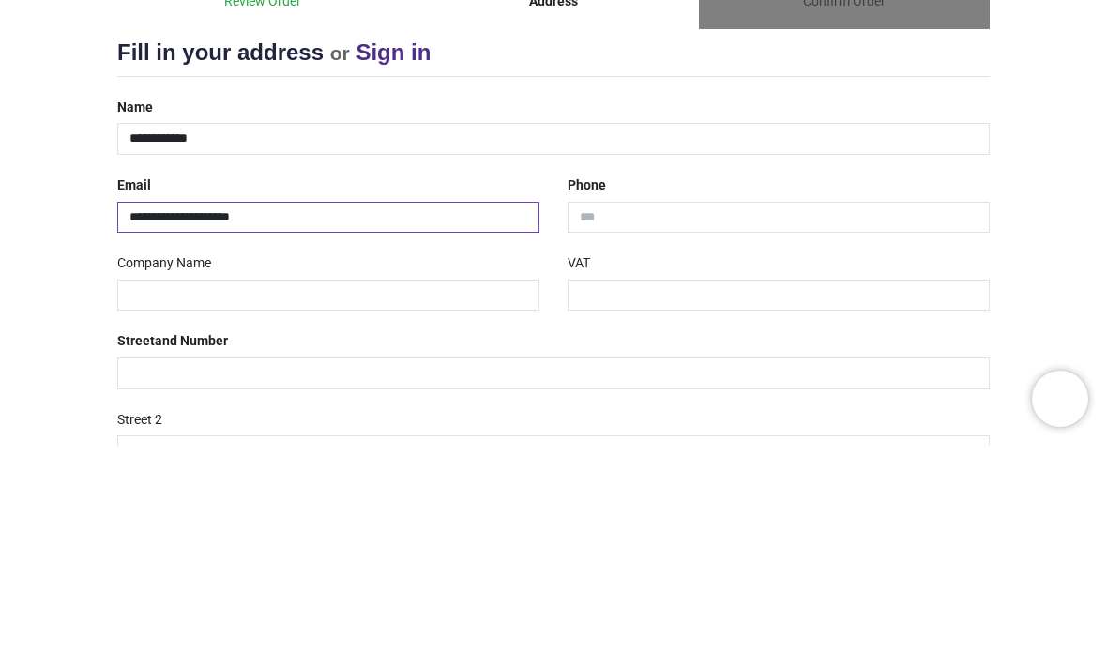
type input "**********"
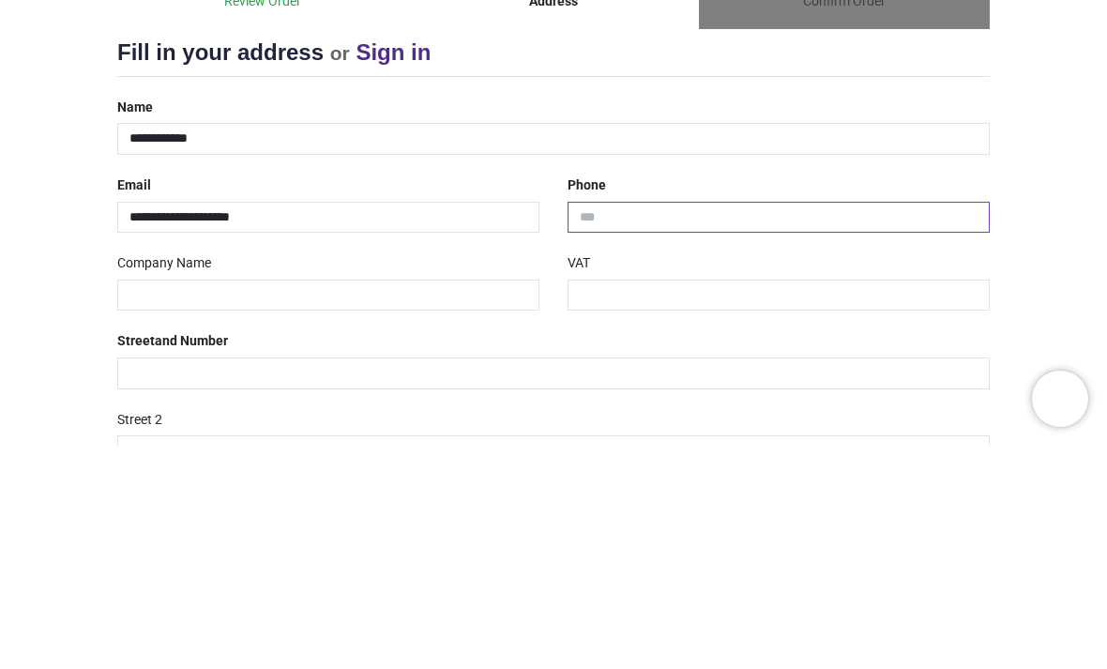
click at [878, 425] on input "tel" at bounding box center [778, 441] width 422 height 32
type input "**********"
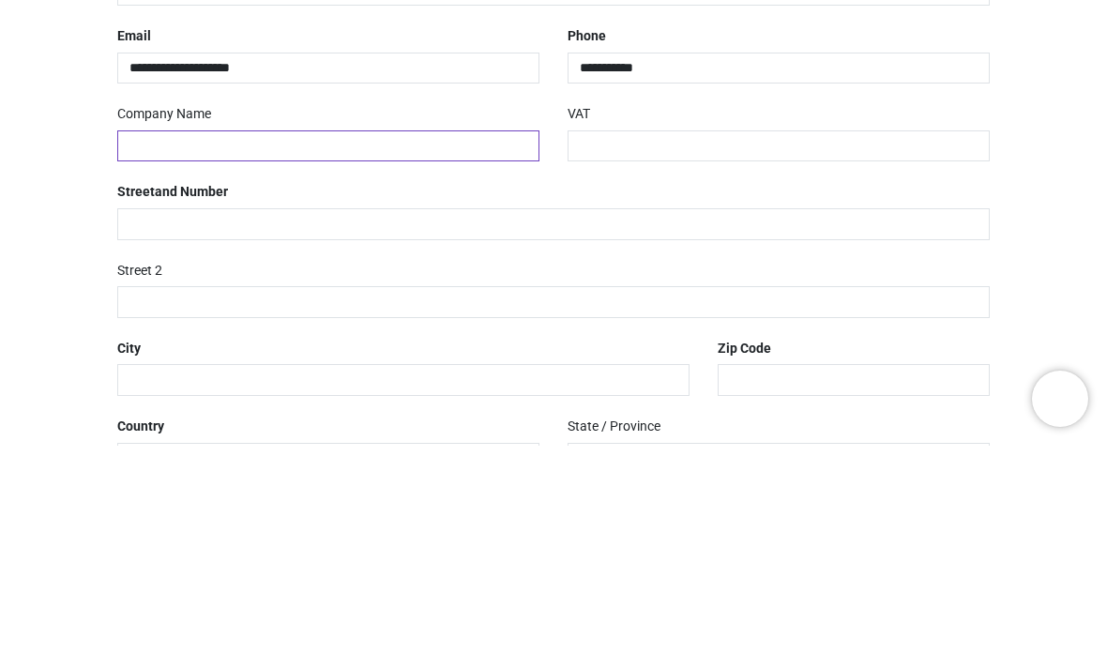
scroll to position [150, 0]
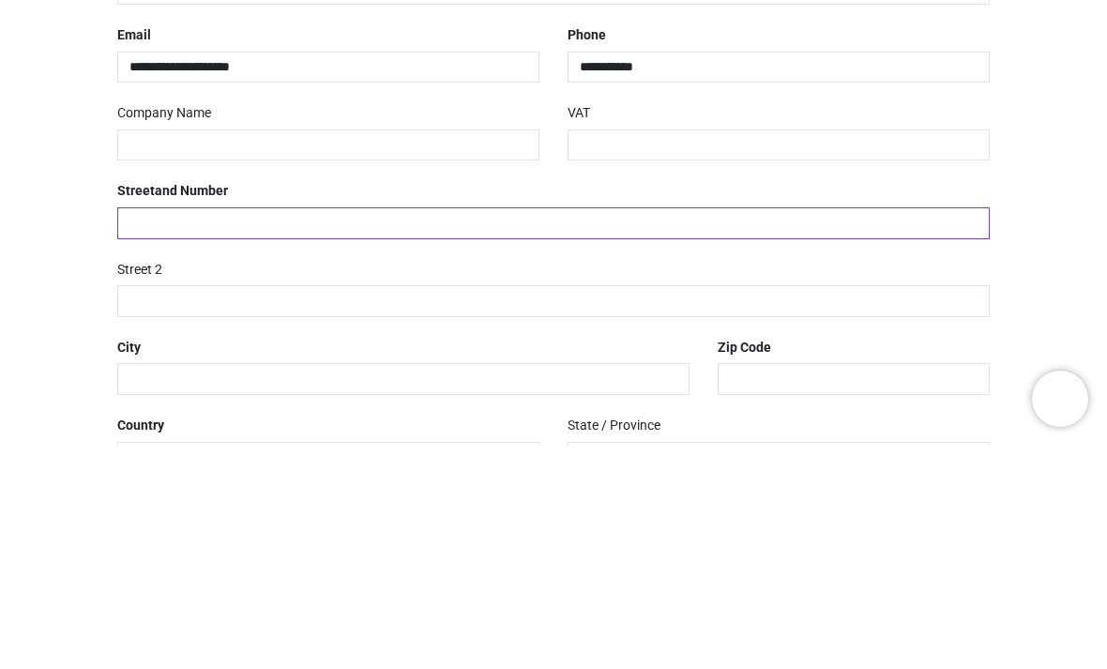
click at [145, 430] on input "text" at bounding box center [553, 446] width 872 height 32
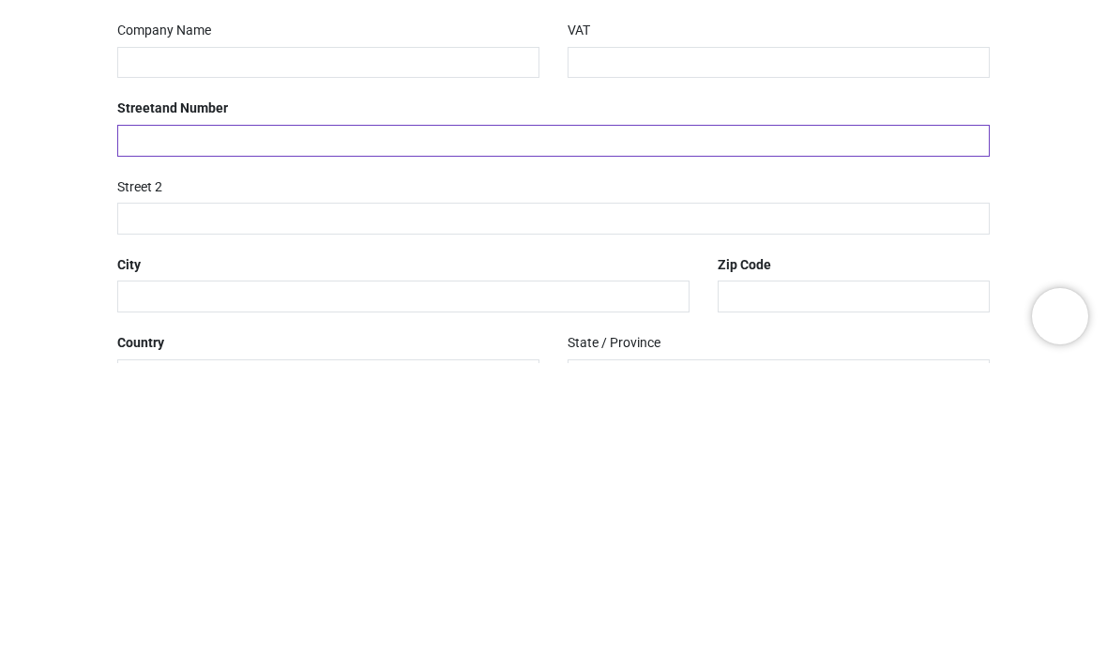
type input "**********"
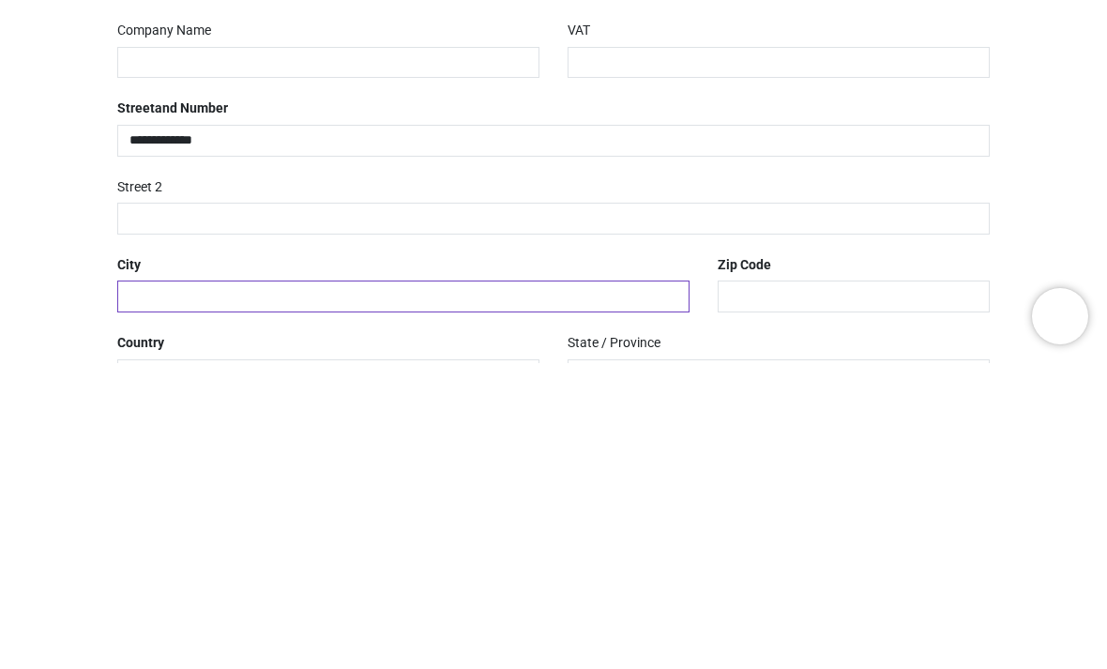
type input "********"
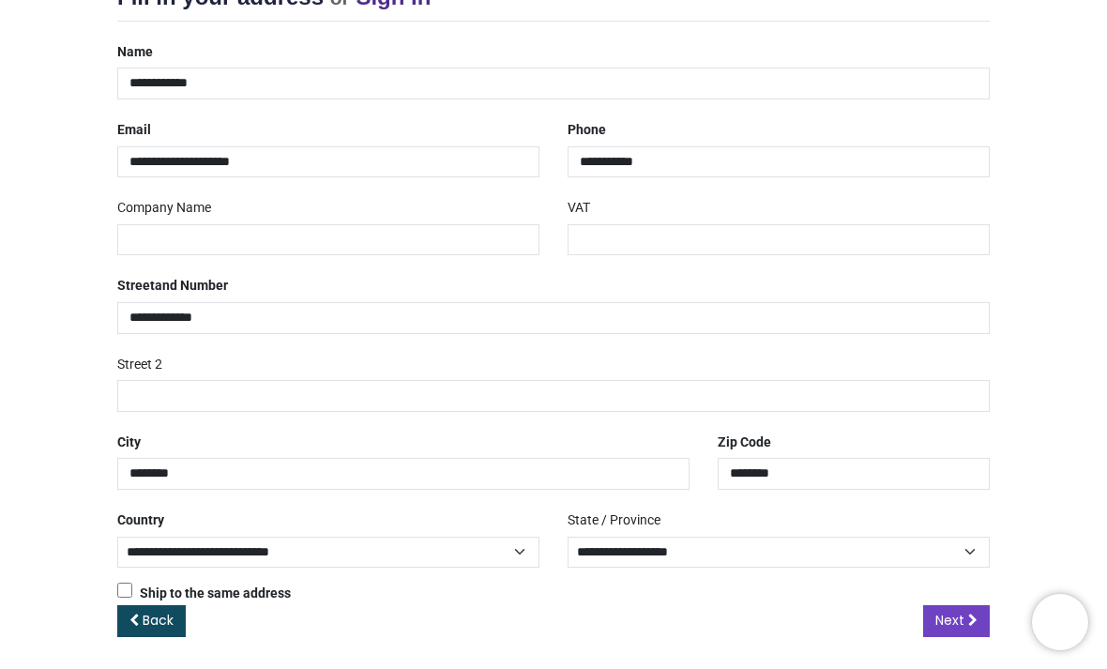
scroll to position [278, 0]
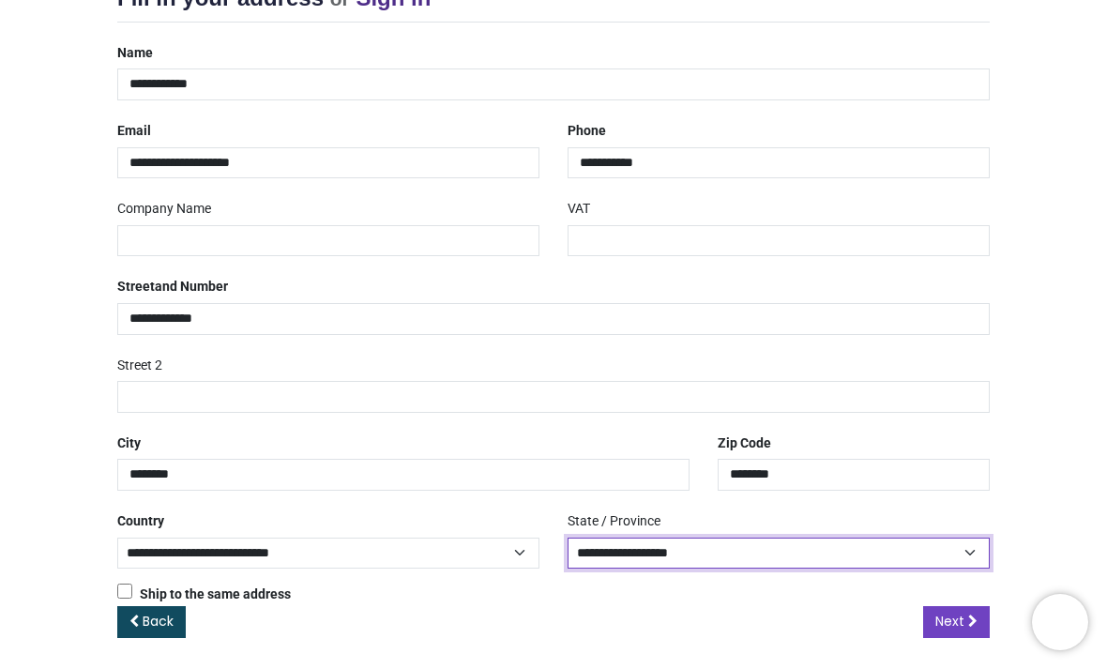
click at [947, 546] on select "**********" at bounding box center [778, 553] width 422 height 32
click at [966, 616] on link "Next" at bounding box center [956, 622] width 67 height 32
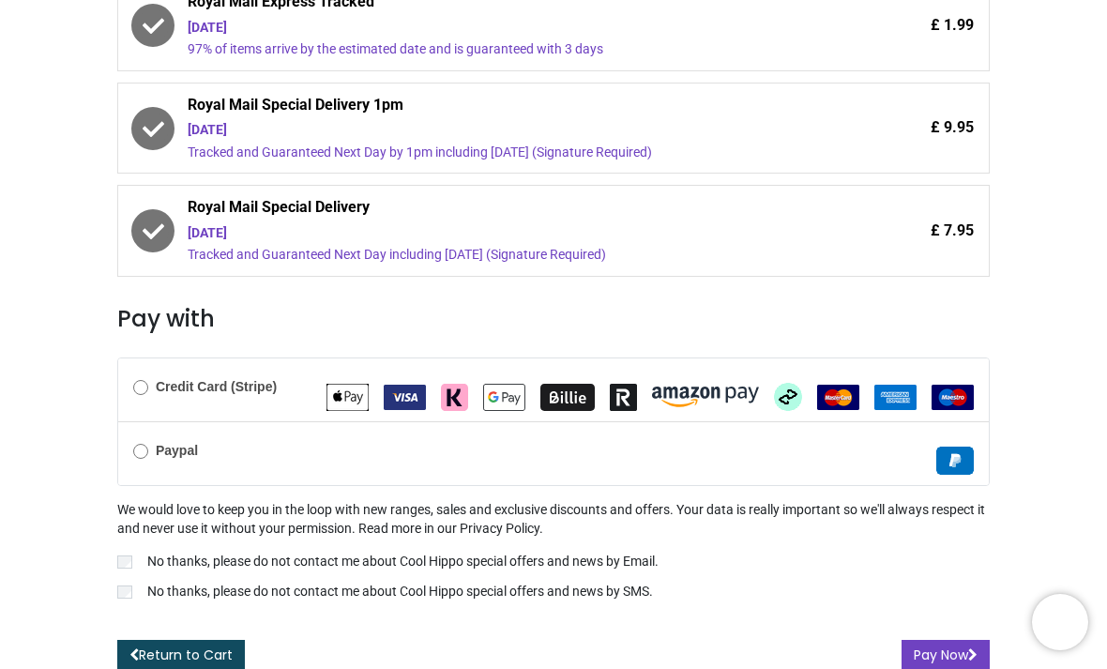
scroll to position [490, 0]
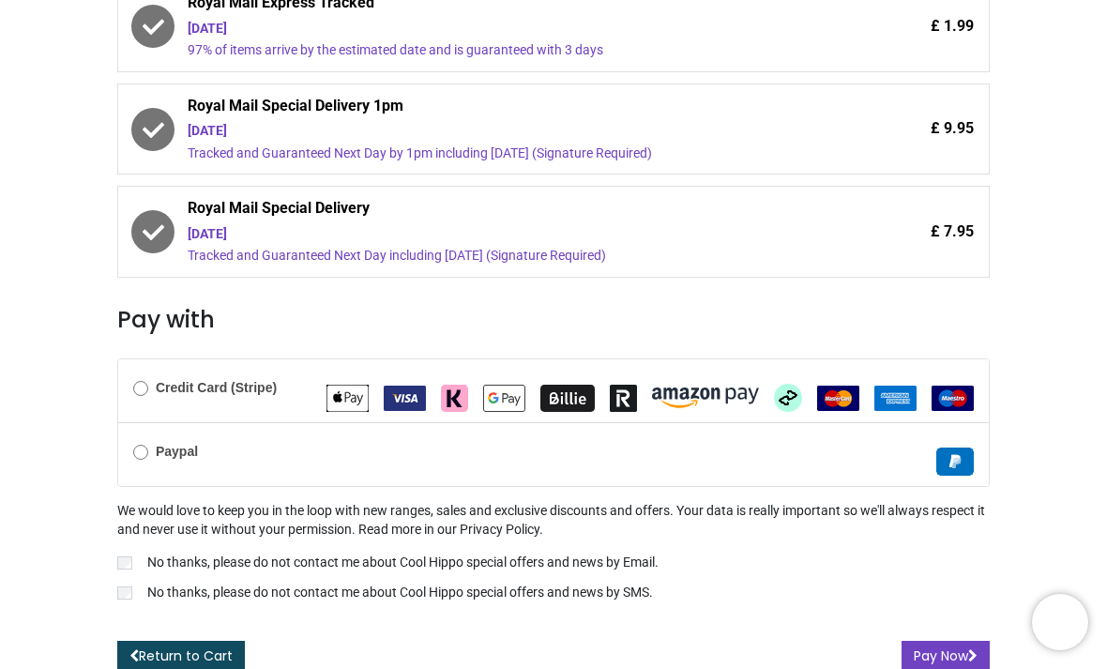
click at [817, 385] on img "MasterCard" at bounding box center [838, 397] width 42 height 25
click at [1032, 357] on div "Review Order Address Confirm Order Your order: £ 6.99" at bounding box center [553, 178] width 1107 height 1004
click at [202, 387] on b "Credit Card (Stripe)" at bounding box center [216, 387] width 121 height 15
click at [164, 641] on link "Return to Cart" at bounding box center [181, 657] width 128 height 32
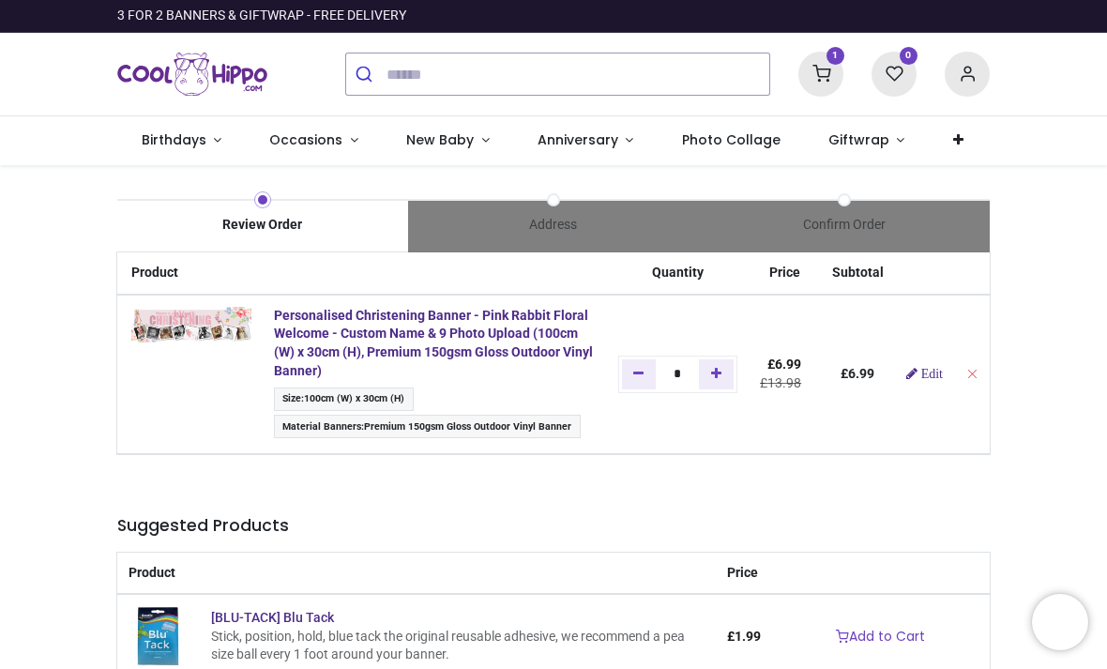
click at [175, 340] on img at bounding box center [191, 325] width 120 height 36
click at [1057, 373] on div "Review Order Address Confirm Order Price" at bounding box center [553, 619] width 1107 height 908
click at [226, 324] on img at bounding box center [191, 325] width 120 height 36
click at [1023, 496] on div "Review Order Address Confirm Order Price" at bounding box center [553, 619] width 1107 height 908
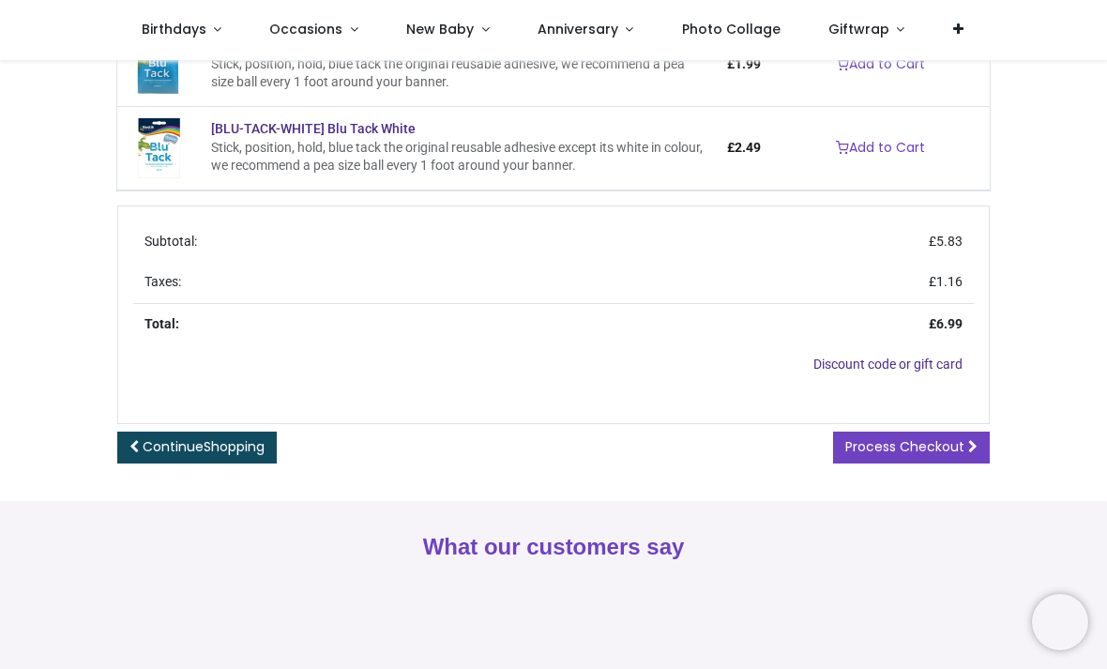
scroll to position [452, 0]
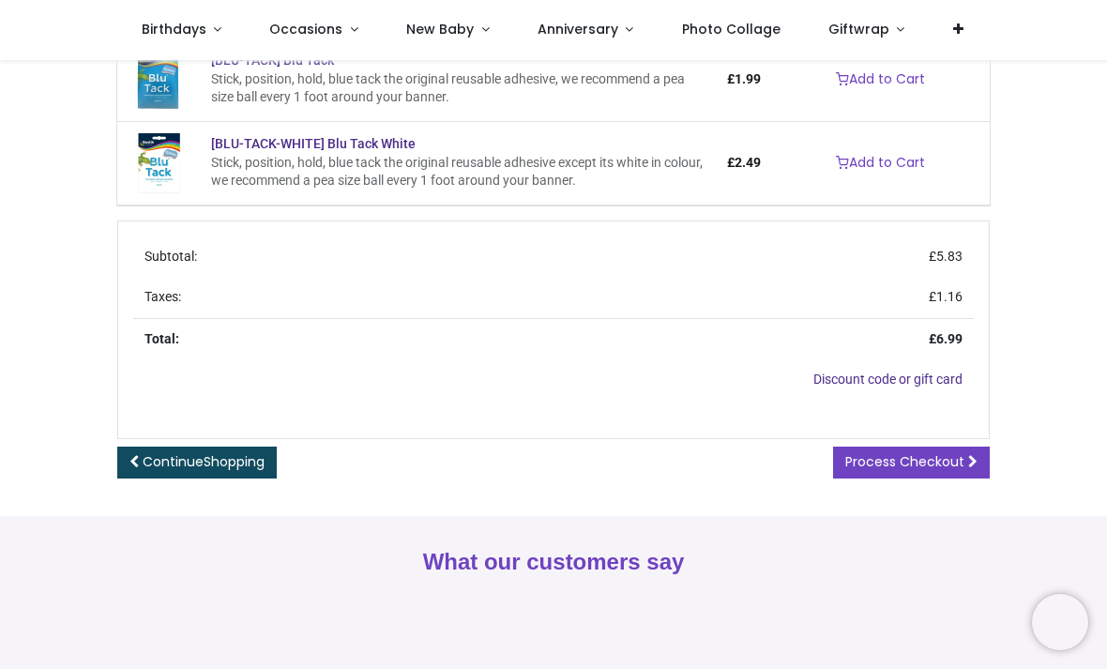
click at [159, 467] on link "Continue Shopping" at bounding box center [196, 462] width 159 height 32
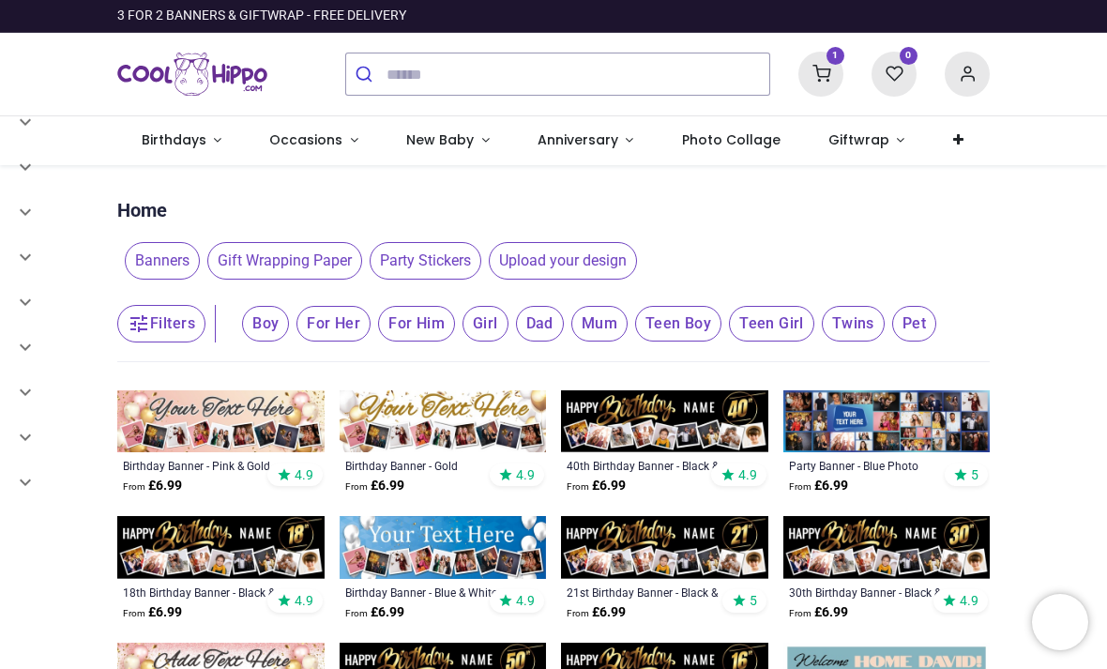
click at [829, 68] on icon at bounding box center [820, 74] width 45 height 45
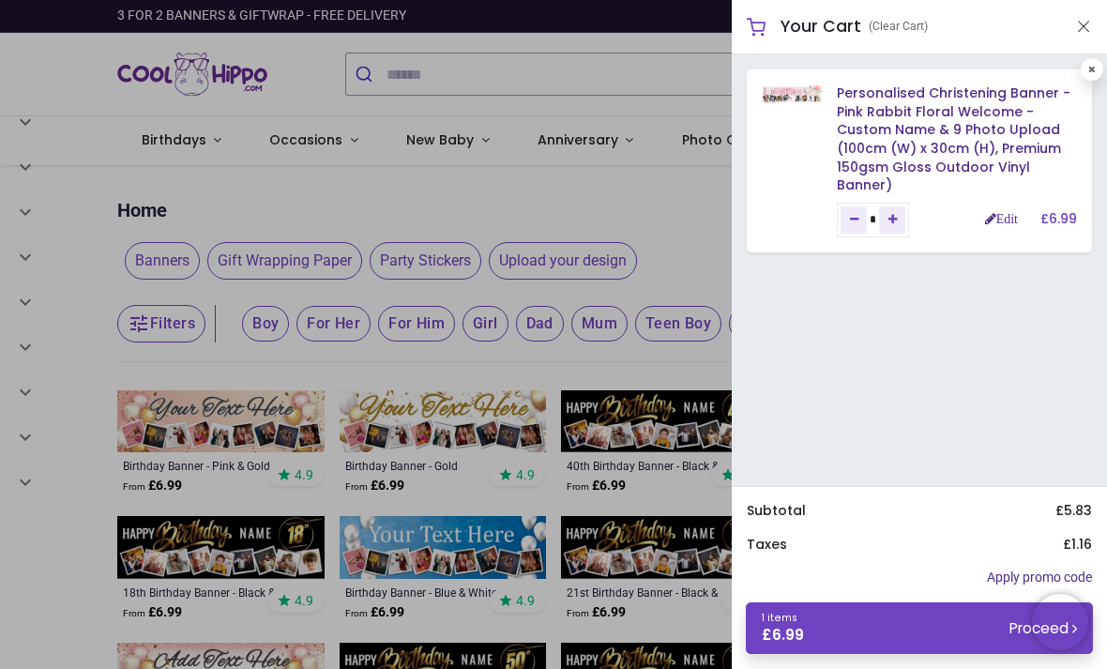
click at [967, 148] on link "Personalised Christening Banner - Pink Rabbit Floral Welcome - Custom Name & 9 …" at bounding box center [953, 138] width 234 height 111
click at [796, 101] on img at bounding box center [791, 94] width 60 height 18
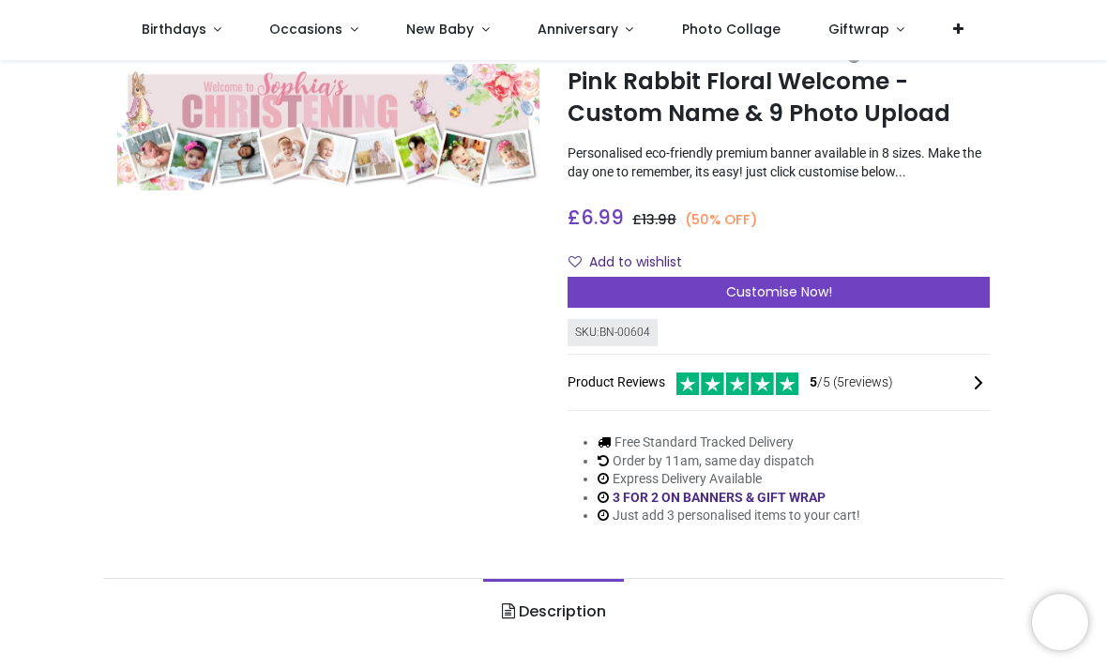
scroll to position [105, 0]
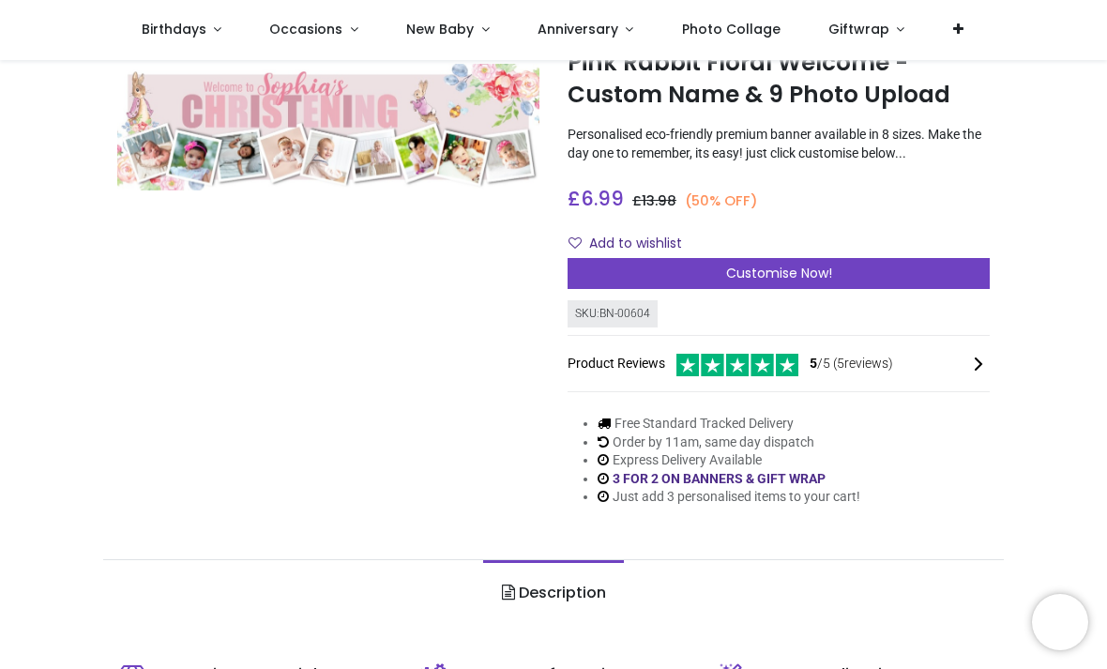
click at [960, 278] on div "Customise Now!" at bounding box center [778, 274] width 422 height 32
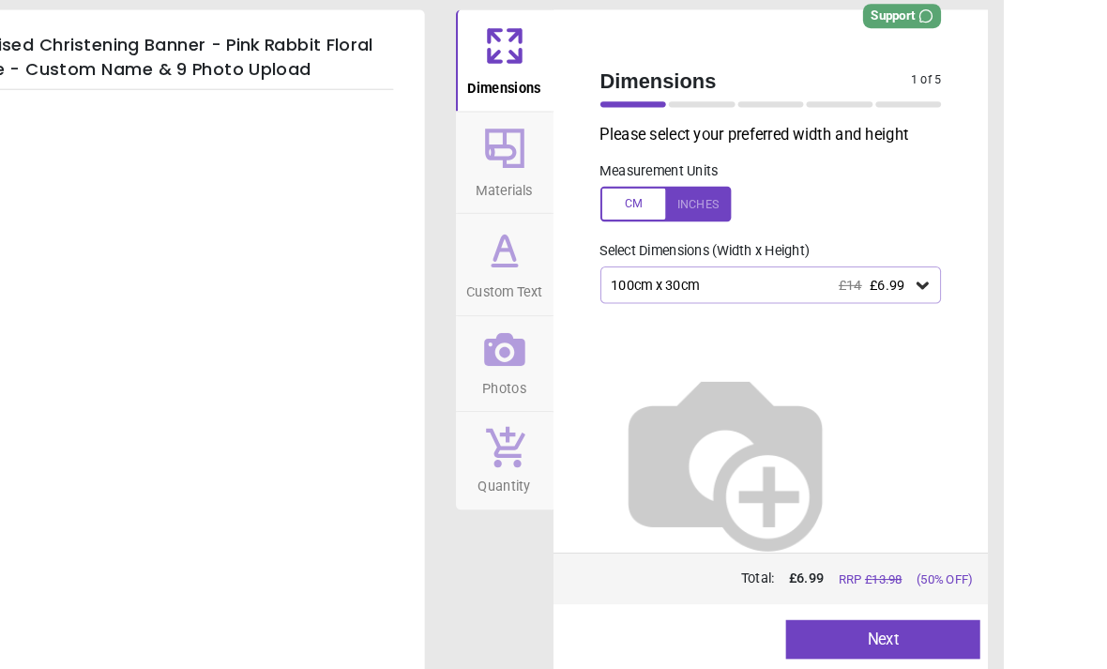
scroll to position [0, 0]
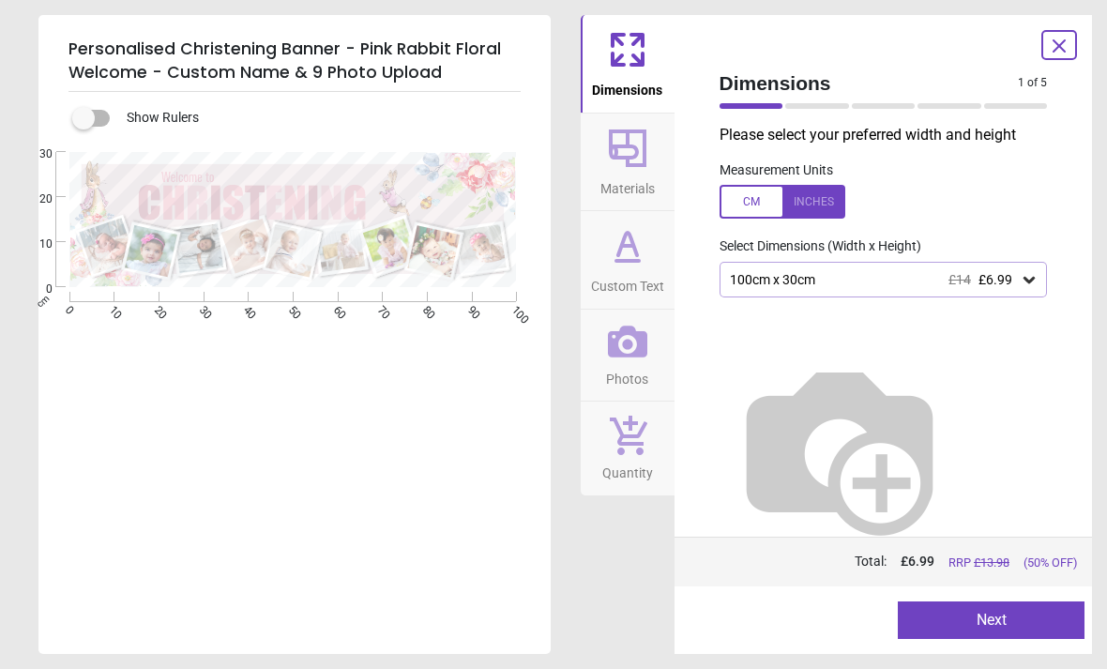
click at [1057, 50] on icon at bounding box center [1058, 46] width 23 height 23
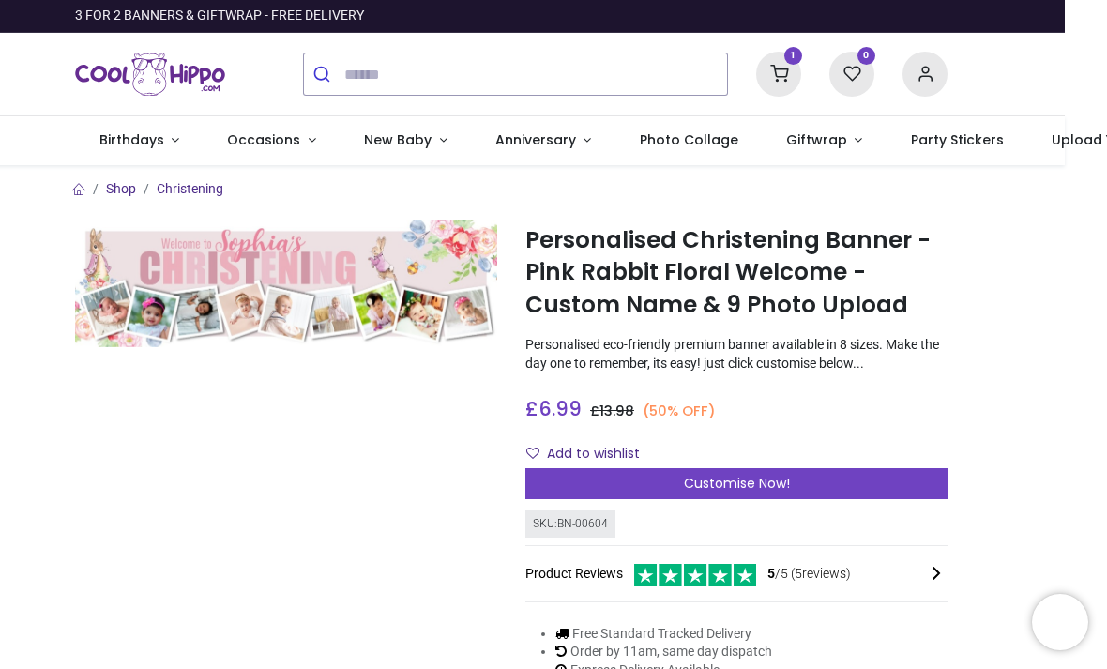
scroll to position [0, 44]
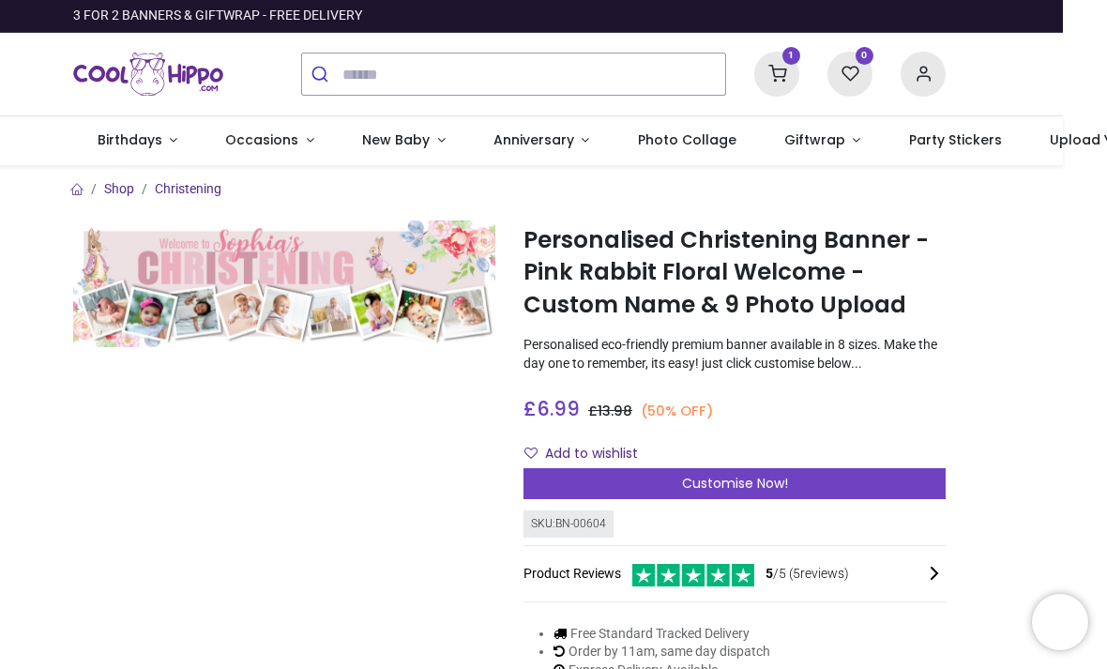
click at [777, 75] on icon at bounding box center [776, 74] width 45 height 45
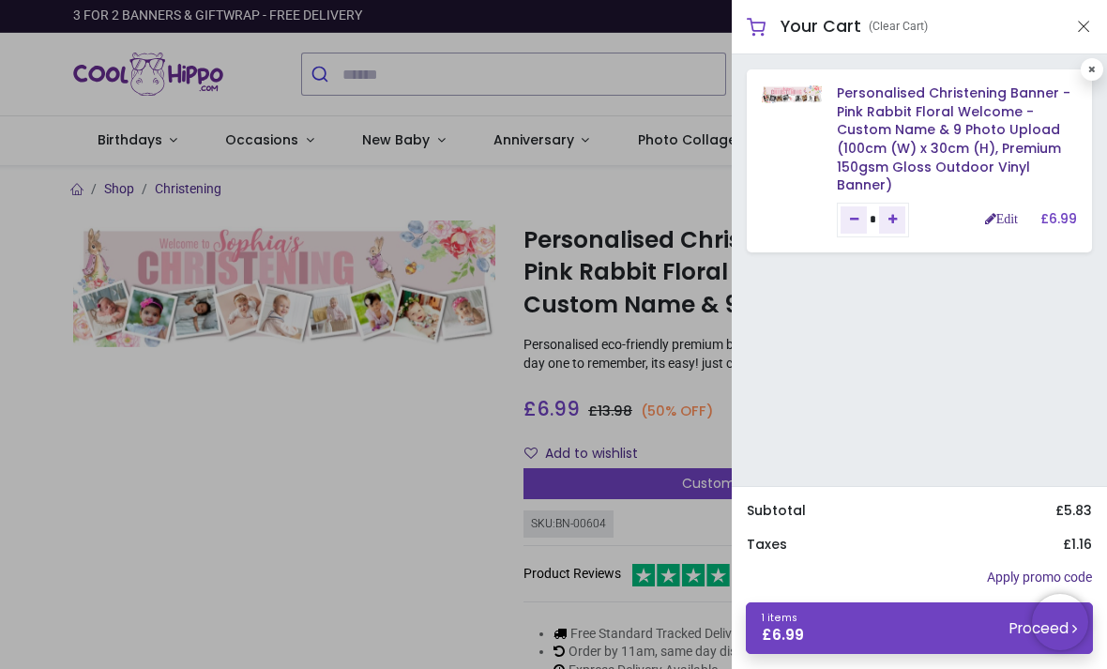
click at [990, 219] on link "Edit" at bounding box center [1001, 218] width 33 height 13
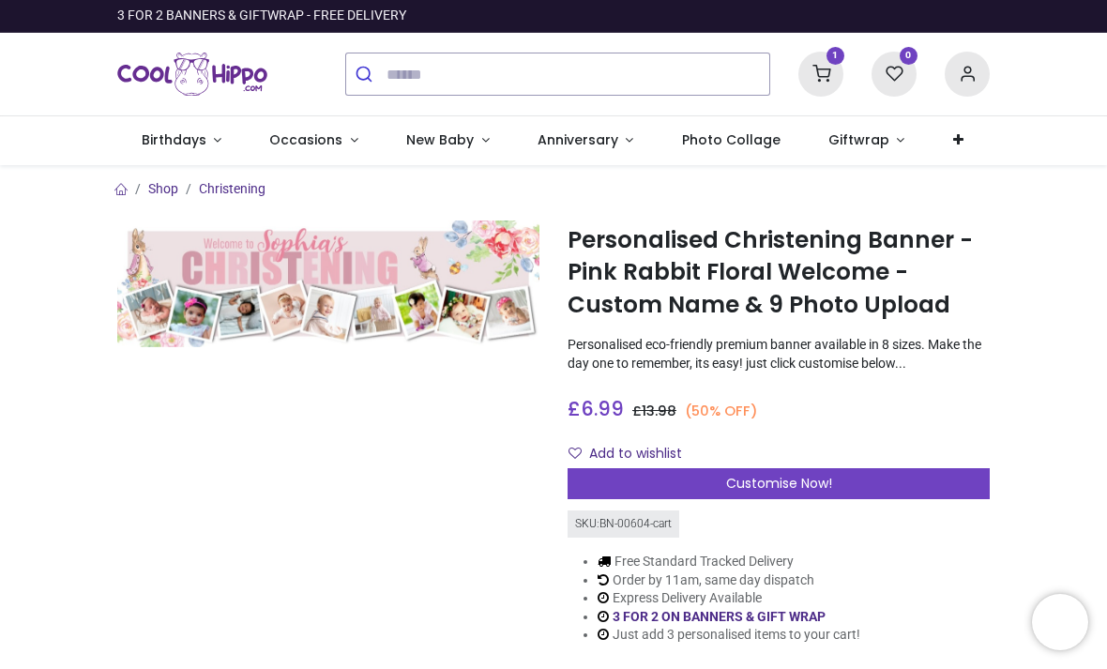
click at [833, 80] on icon at bounding box center [820, 74] width 45 height 45
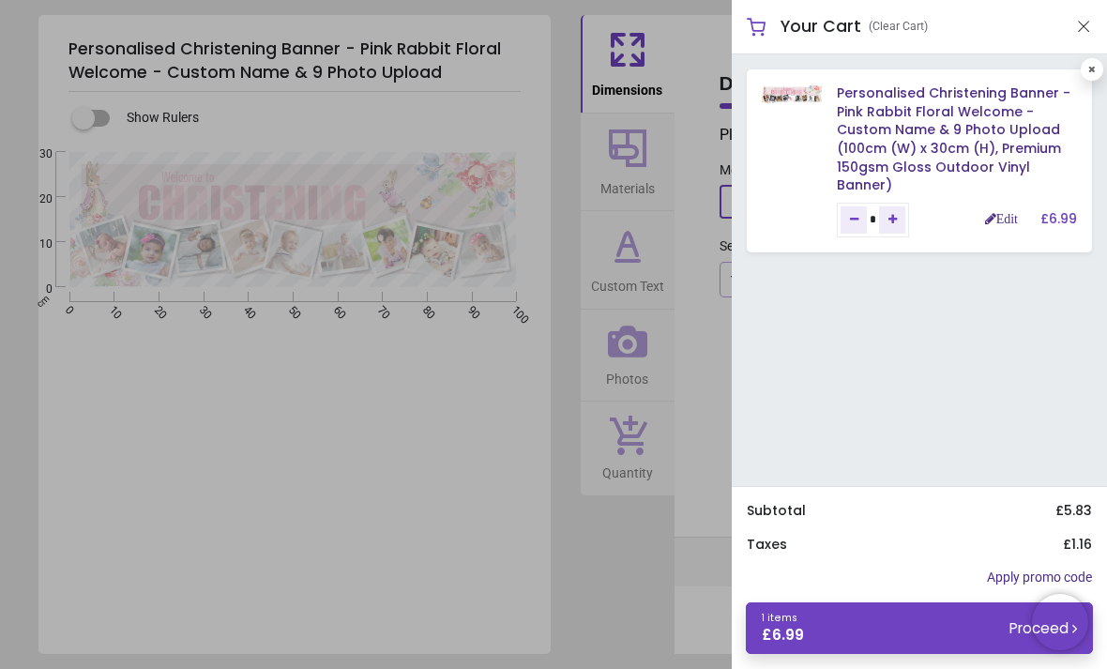
type textarea "********"
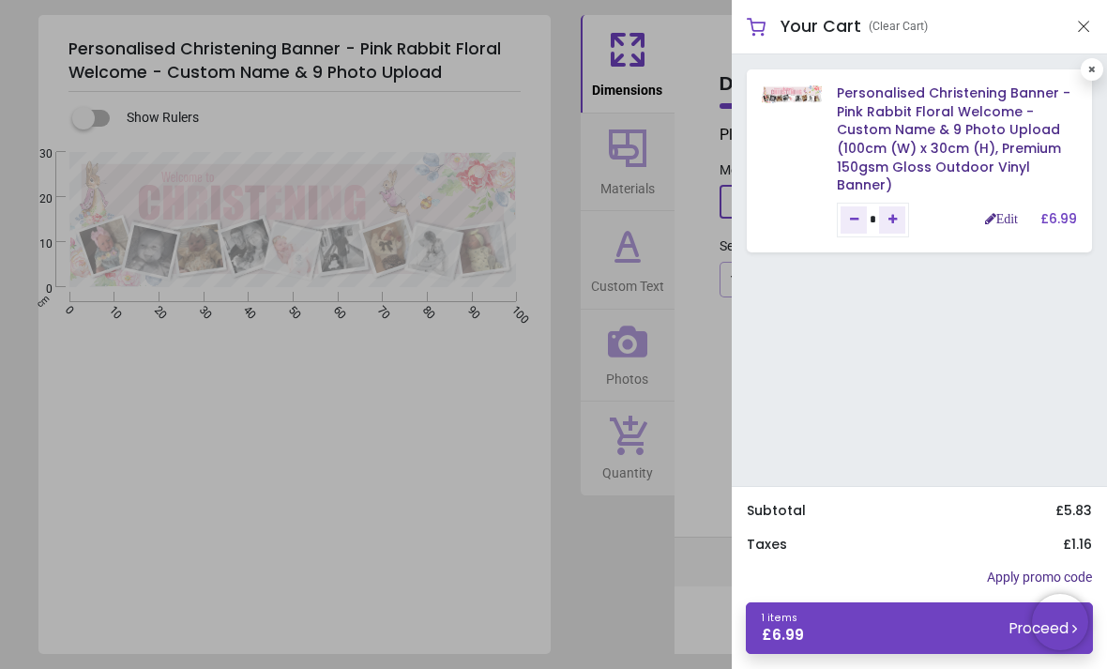
click at [419, 507] on div at bounding box center [553, 334] width 1107 height 669
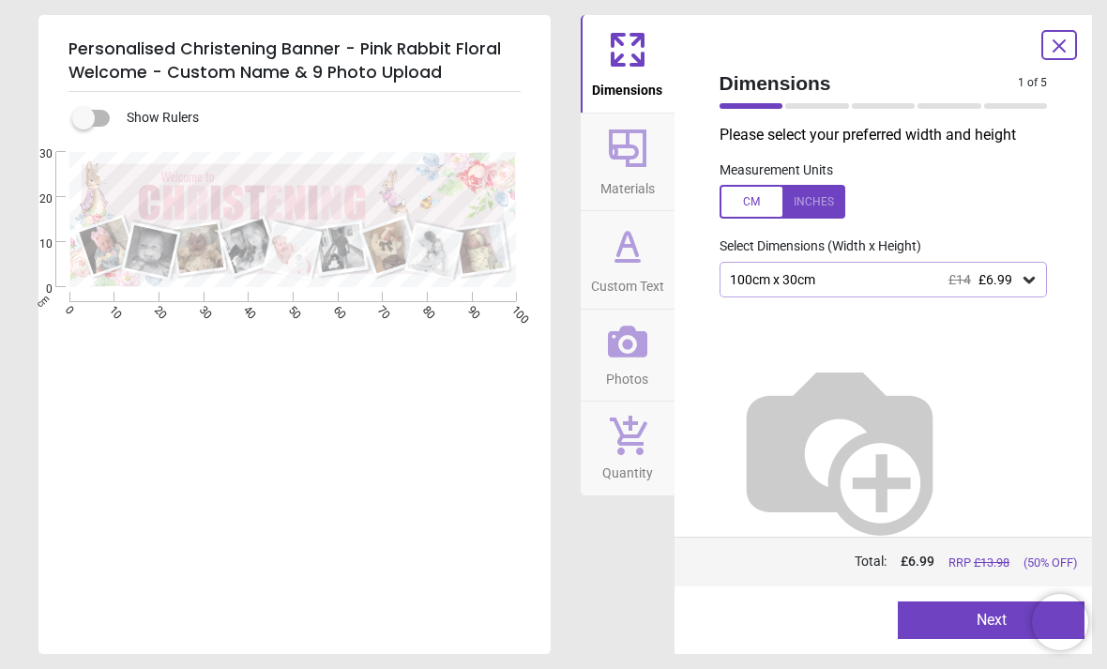
click at [967, 290] on div "100cm x 30cm £14 £6.99" at bounding box center [883, 280] width 328 height 36
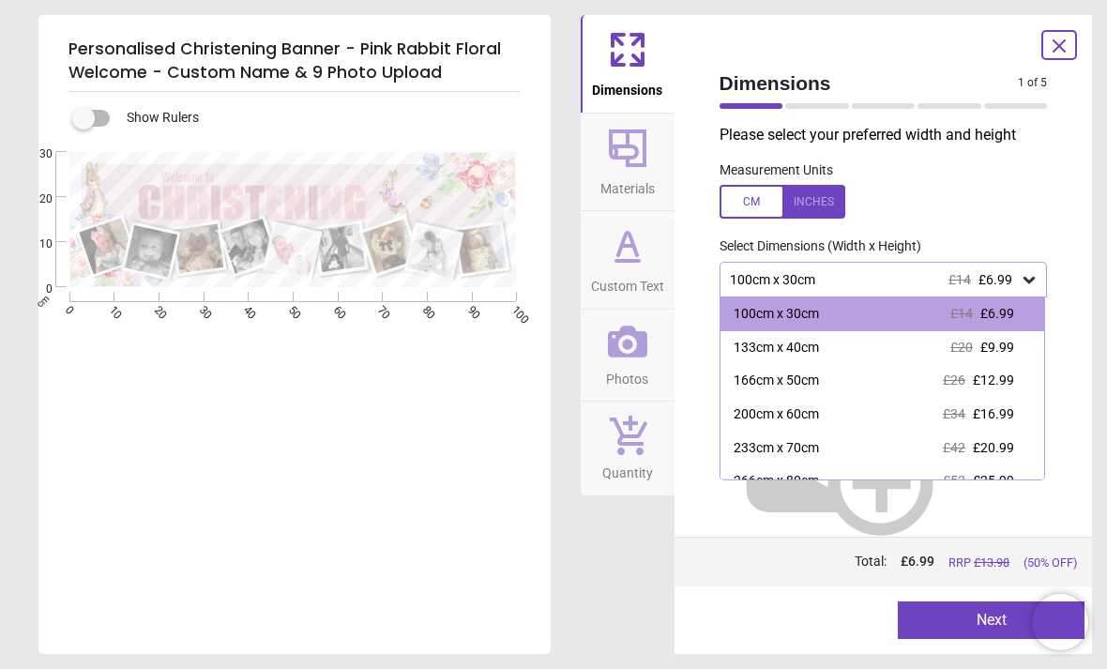
click at [956, 345] on span "£20" at bounding box center [961, 346] width 23 height 15
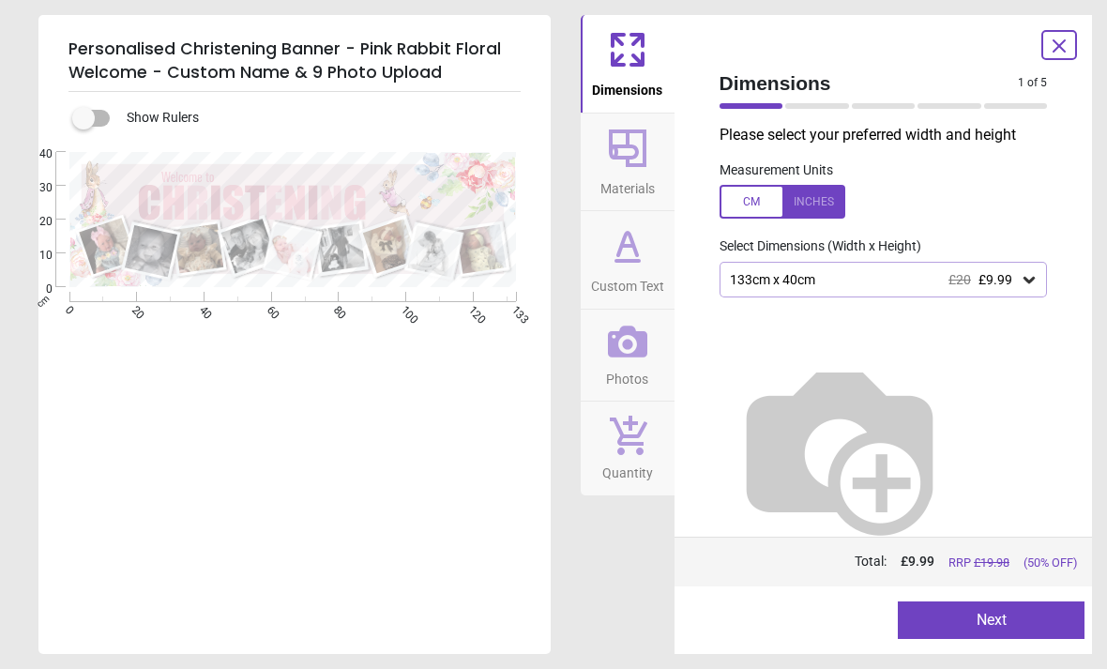
click at [1028, 611] on button "Next" at bounding box center [990, 620] width 187 height 38
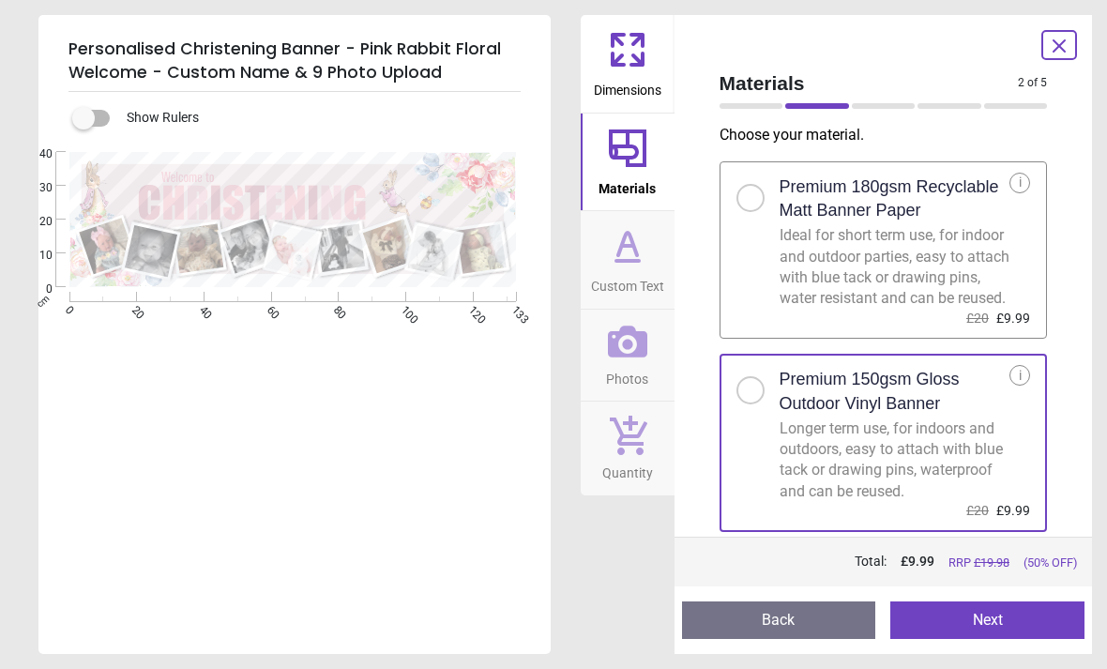
scroll to position [9, 0]
click at [1046, 625] on button "Next" at bounding box center [987, 620] width 194 height 38
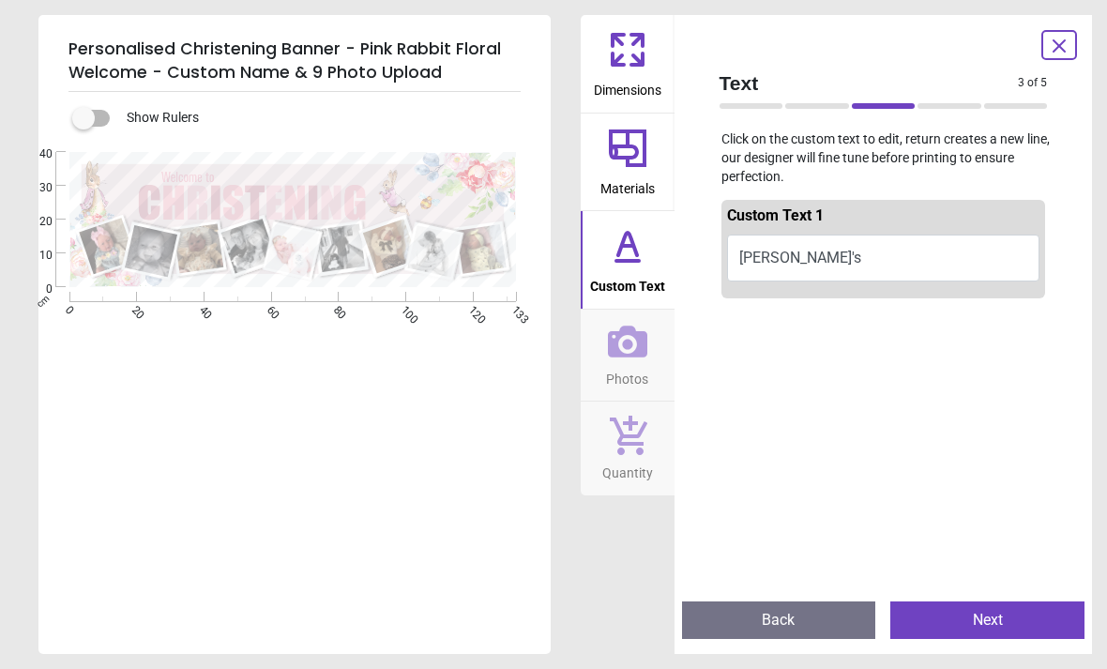
click at [1038, 616] on button "Next" at bounding box center [987, 620] width 194 height 38
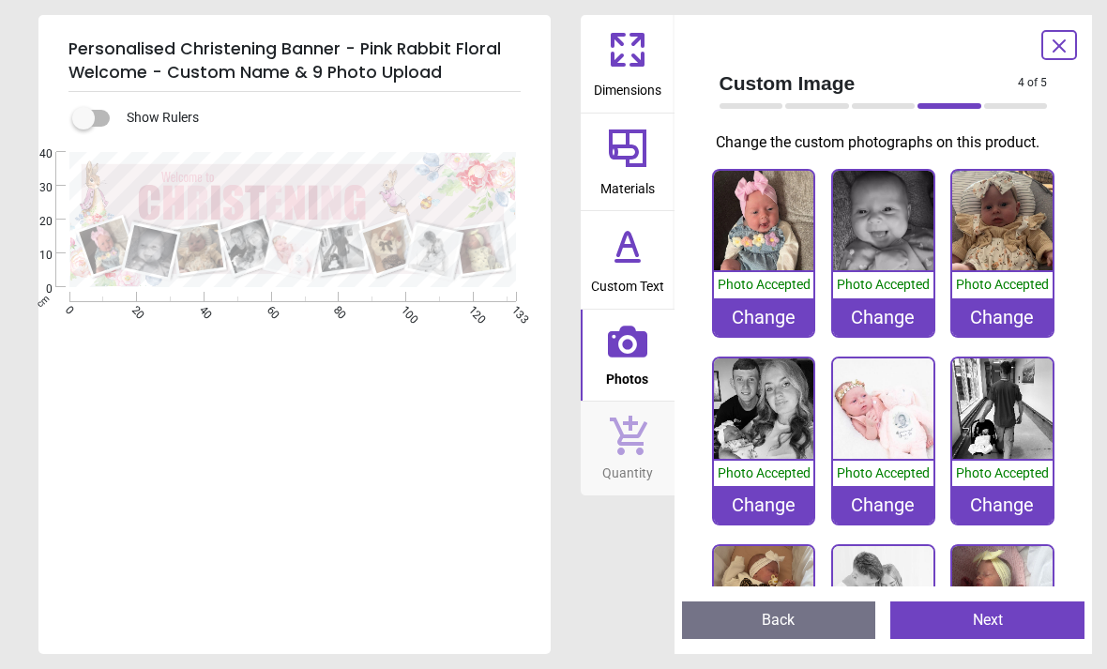
scroll to position [0, 0]
click at [1050, 620] on button "Next" at bounding box center [987, 620] width 194 height 38
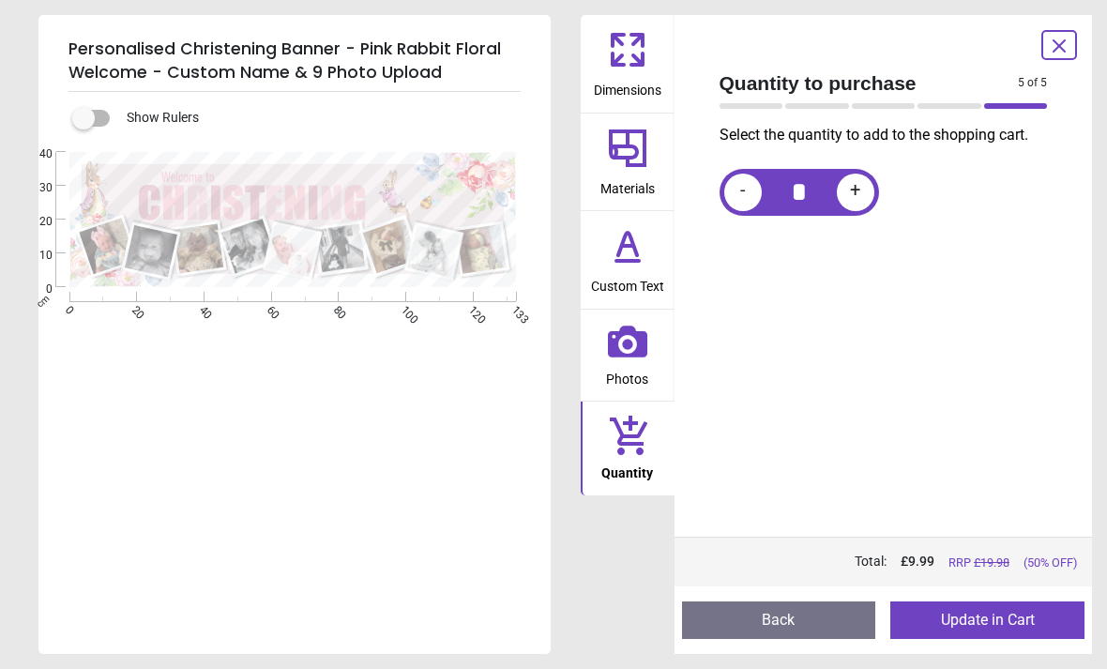
click at [998, 625] on button "Update in Cart" at bounding box center [987, 620] width 194 height 38
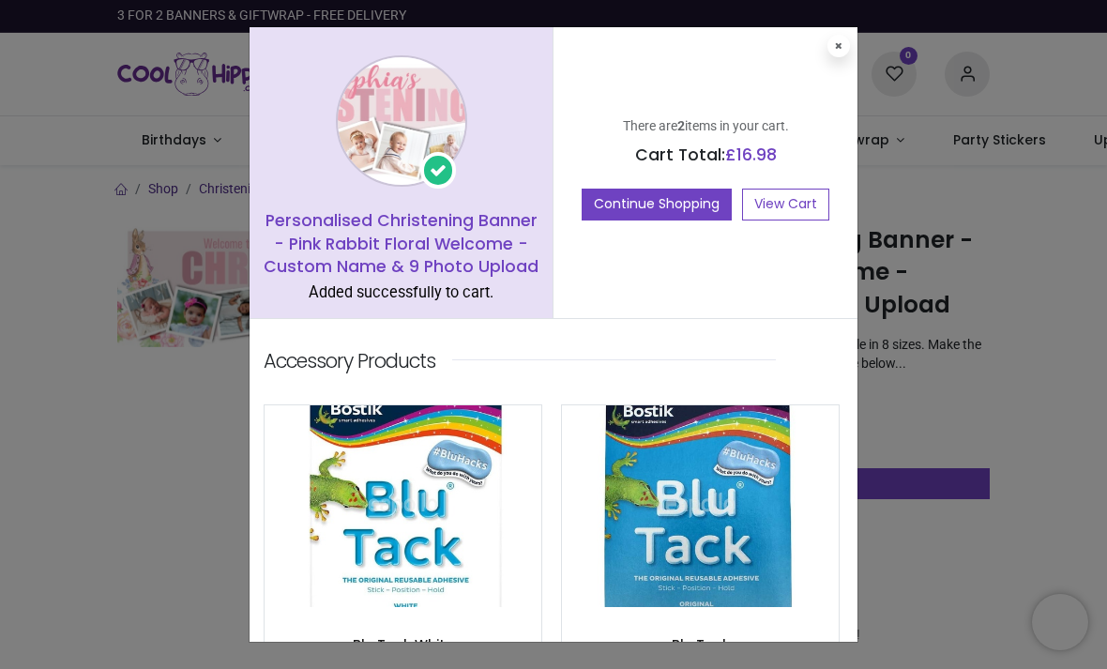
click at [792, 199] on link "View Cart" at bounding box center [785, 204] width 87 height 32
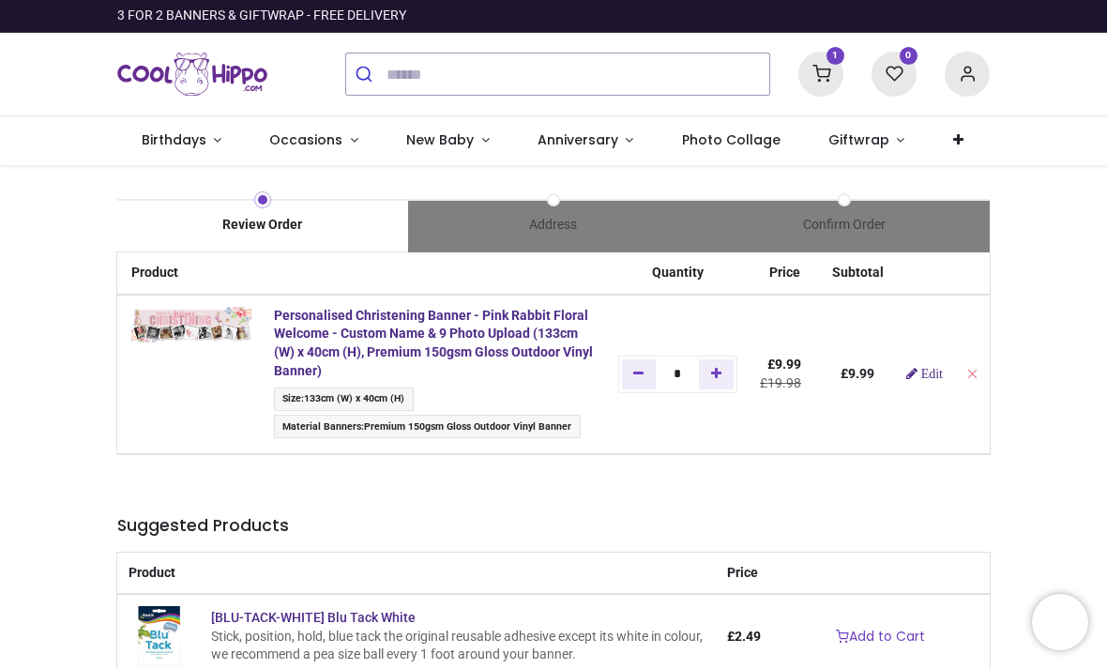
click at [218, 336] on img at bounding box center [191, 325] width 120 height 36
click at [1073, 491] on div "Review Order Address Confirm Order Price" at bounding box center [553, 619] width 1107 height 908
click at [369, 343] on strong "Personalised Christening Banner - Pink Rabbit Floral Welcome - Custom Name & 9 …" at bounding box center [433, 343] width 319 height 70
click at [939, 372] on span "Edit" at bounding box center [932, 373] width 22 height 13
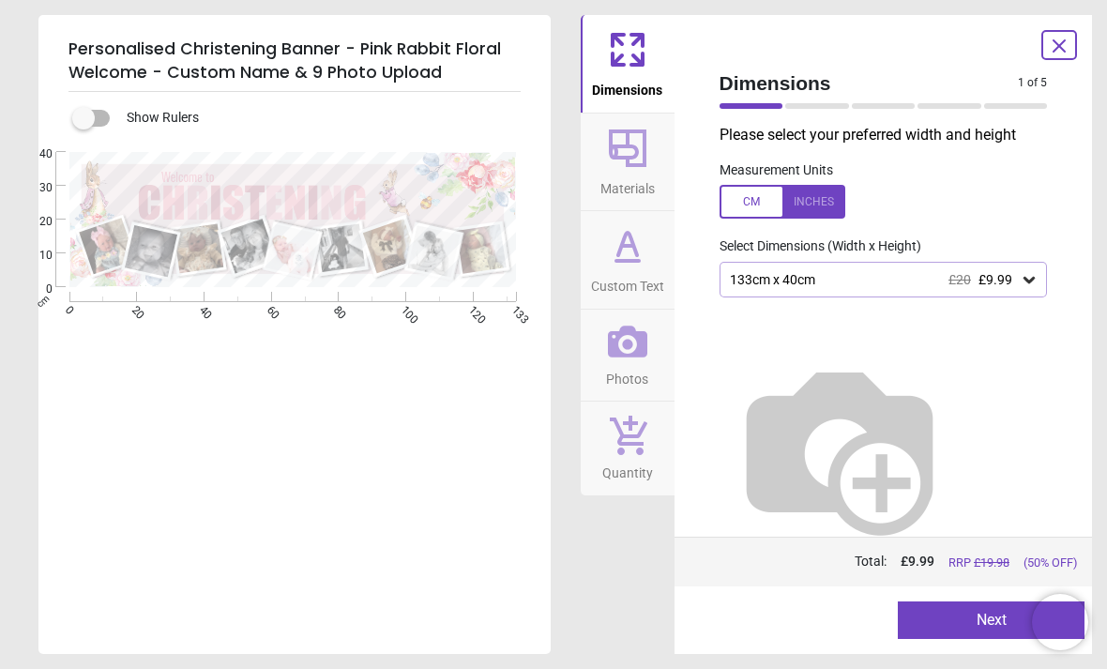
type textarea "********"
click at [1055, 56] on icon at bounding box center [1058, 46] width 23 height 23
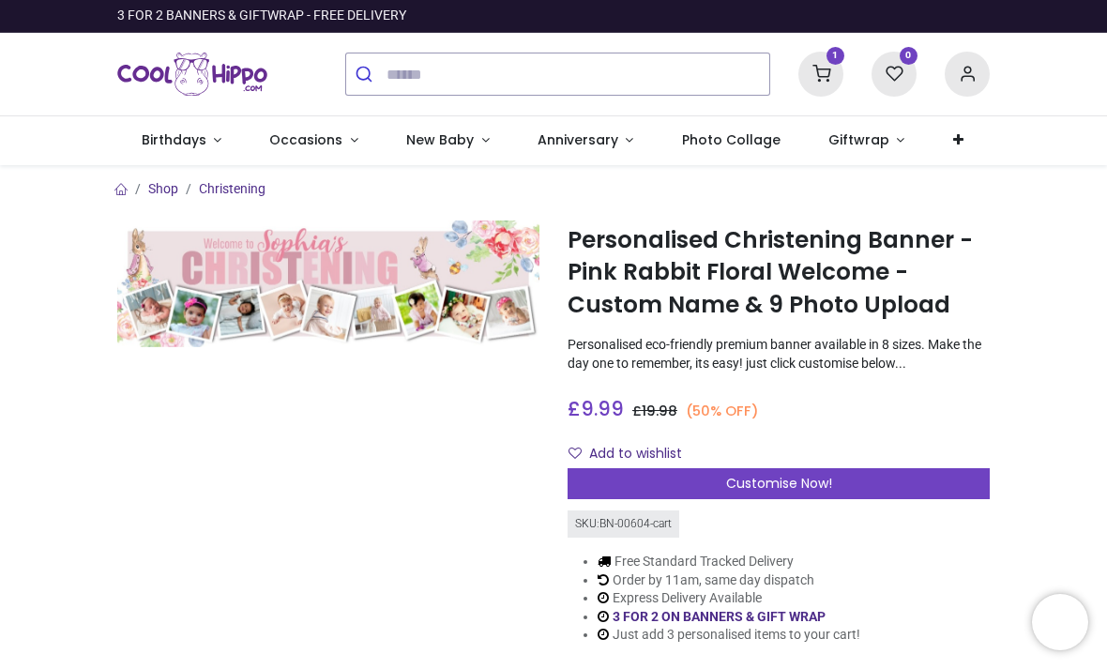
click at [805, 82] on icon at bounding box center [820, 74] width 45 height 45
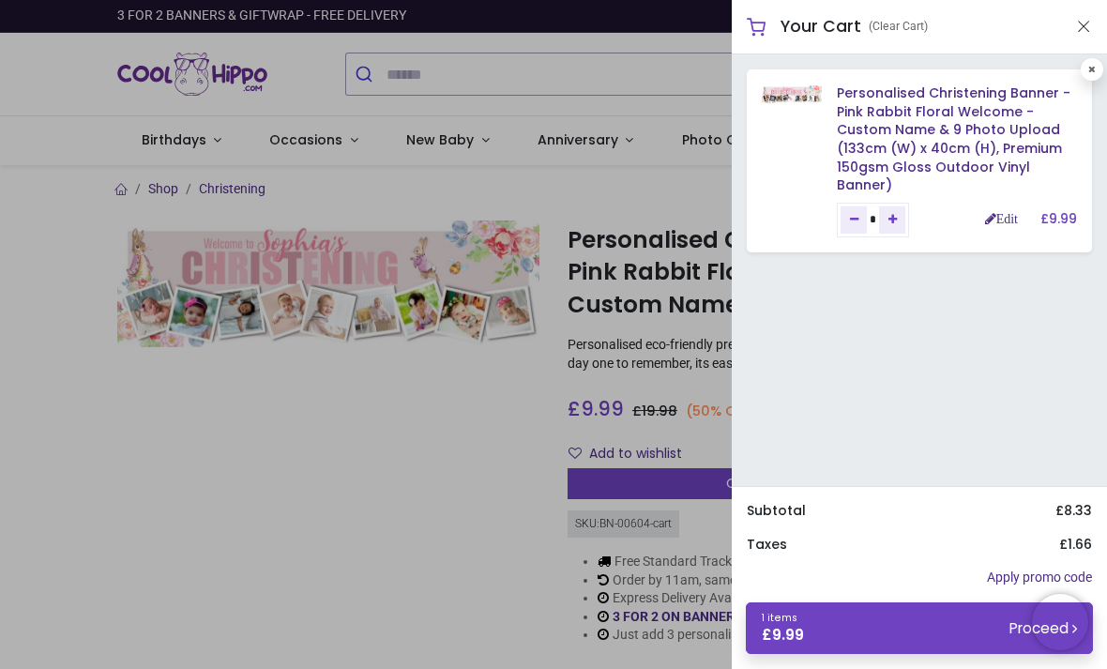
click at [936, 630] on link "1 items £ 9.99 Proceed" at bounding box center [919, 628] width 347 height 52
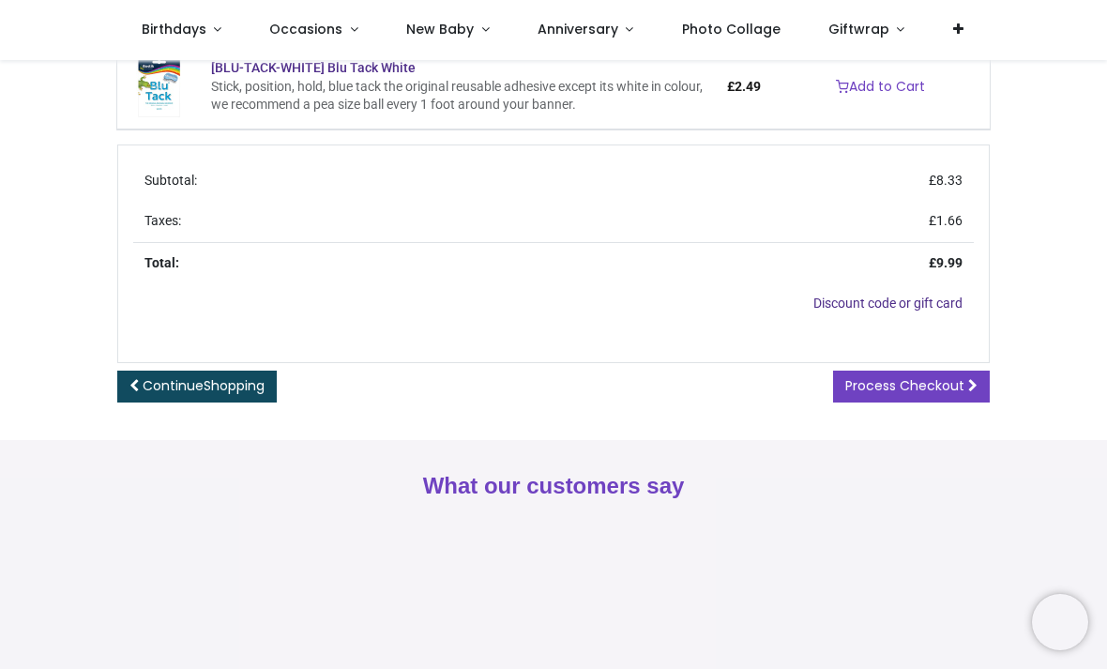
scroll to position [529, 0]
click at [935, 381] on span "Process Checkout" at bounding box center [904, 384] width 119 height 19
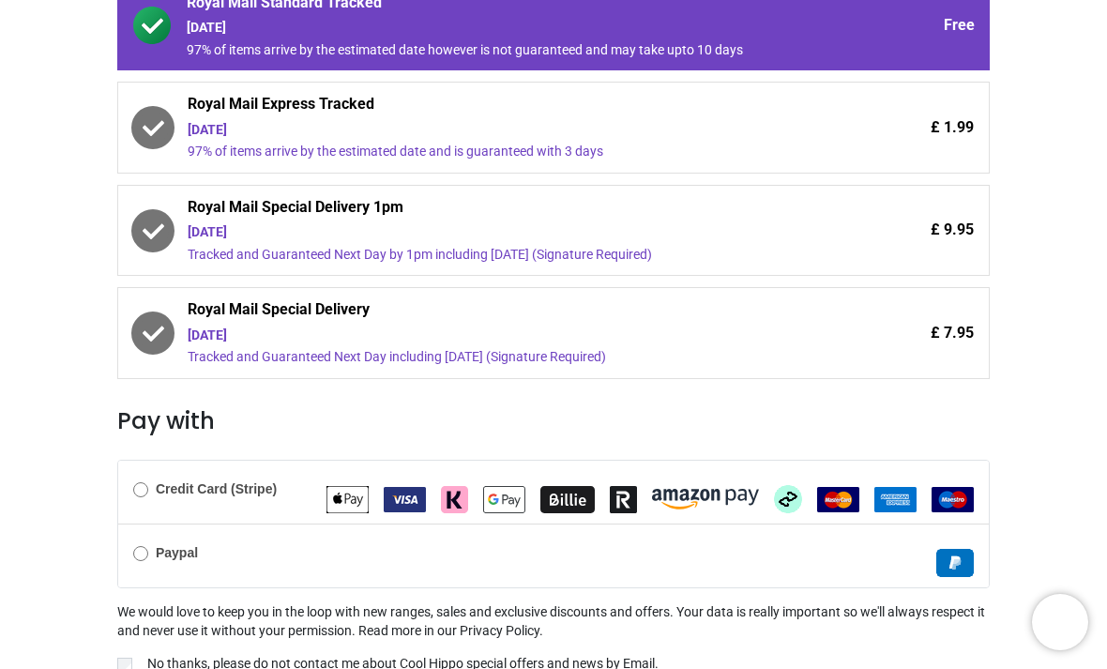
scroll to position [418, 0]
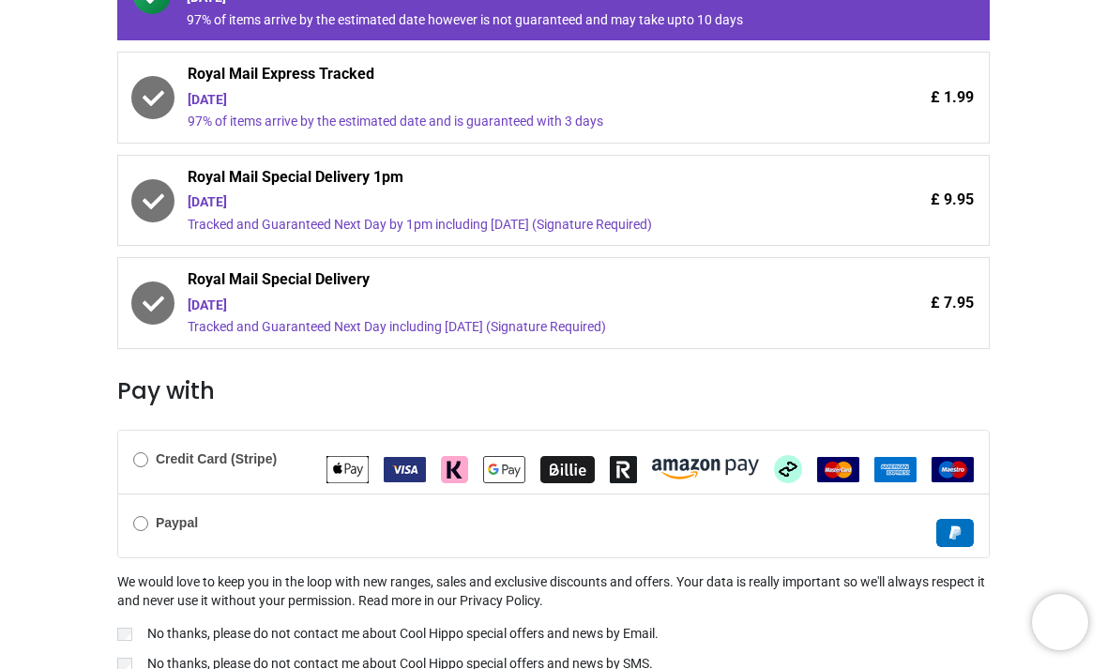
click at [170, 470] on div "Credit Card (Stripe)" at bounding box center [553, 461] width 870 height 63
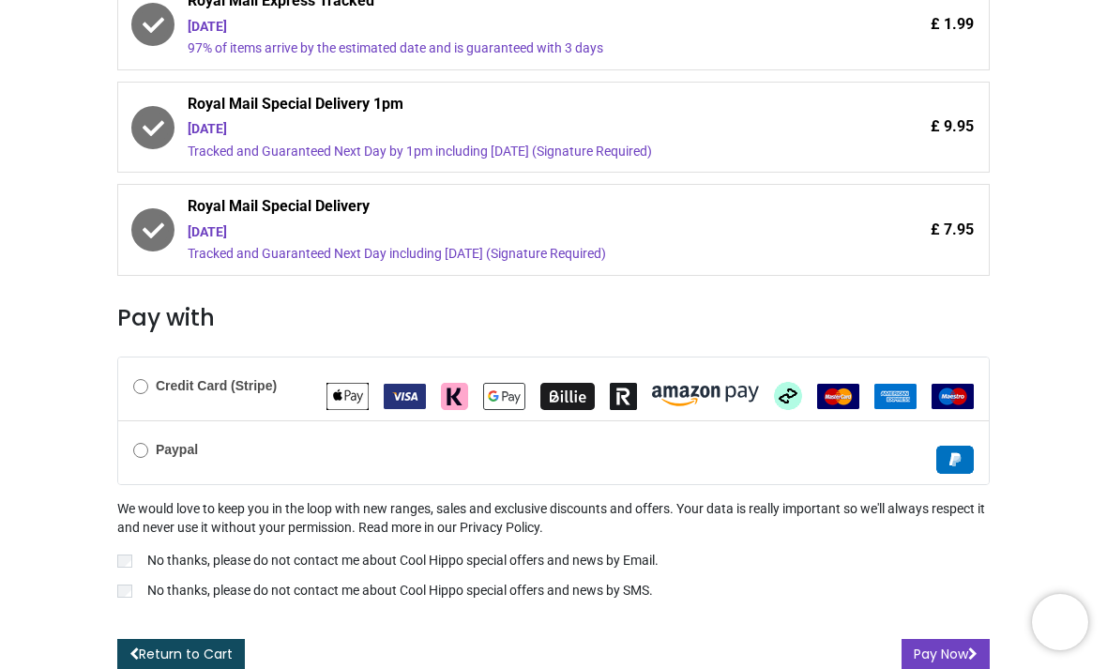
scroll to position [490, 0]
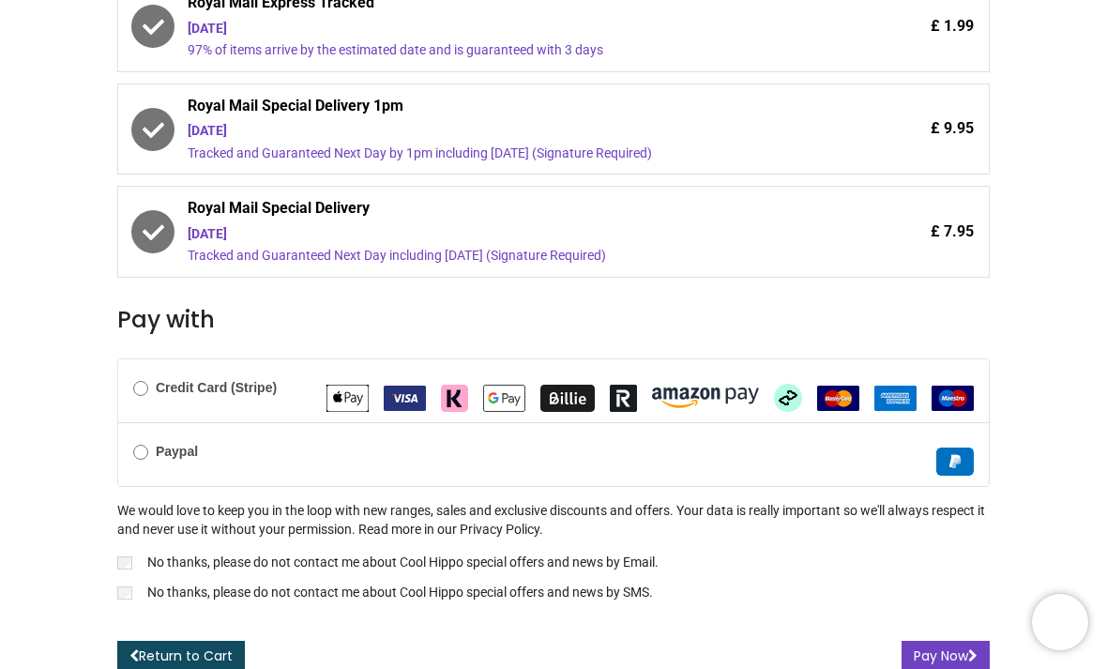
click at [138, 539] on div "We would love to keep you in the loop with new ranges, sales and exclusive disc…" at bounding box center [553, 553] width 872 height 103
click at [206, 565] on label "No thanks, please do not contact me about Cool Hippo special offers and news by…" at bounding box center [553, 564] width 872 height 23
click at [934, 654] on button "Pay Now" at bounding box center [945, 657] width 88 height 32
